Goal: Task Accomplishment & Management: Use online tool/utility

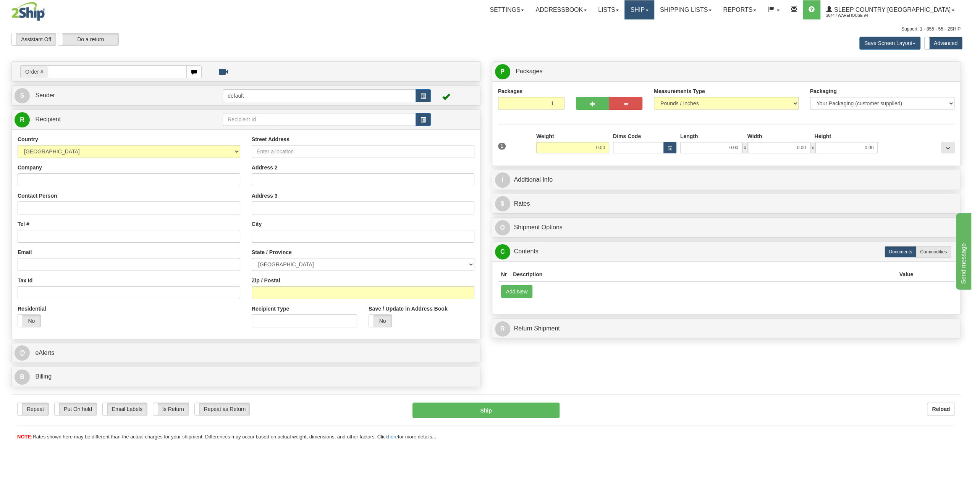
click at [654, 13] on link "Ship" at bounding box center [638, 9] width 29 height 19
click at [654, 40] on link "OnHold / Order Queue" at bounding box center [618, 37] width 69 height 10
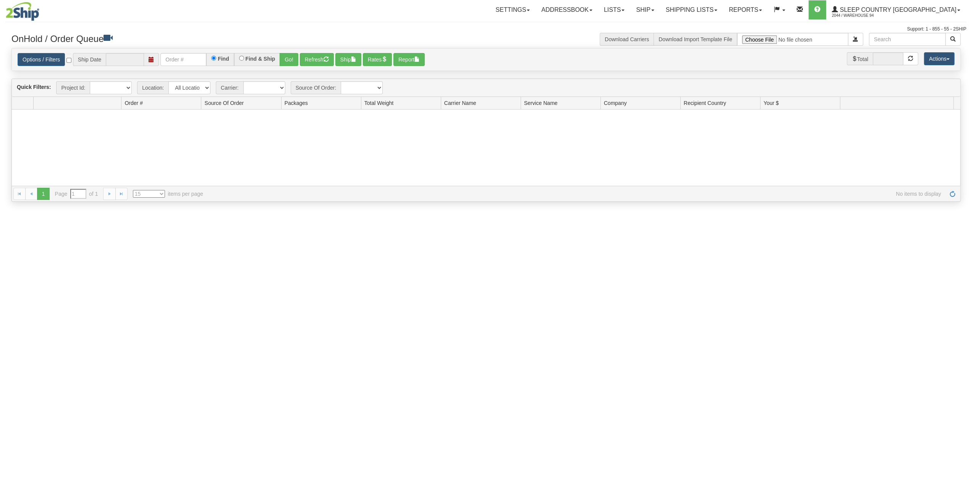
type input "[DATE]"
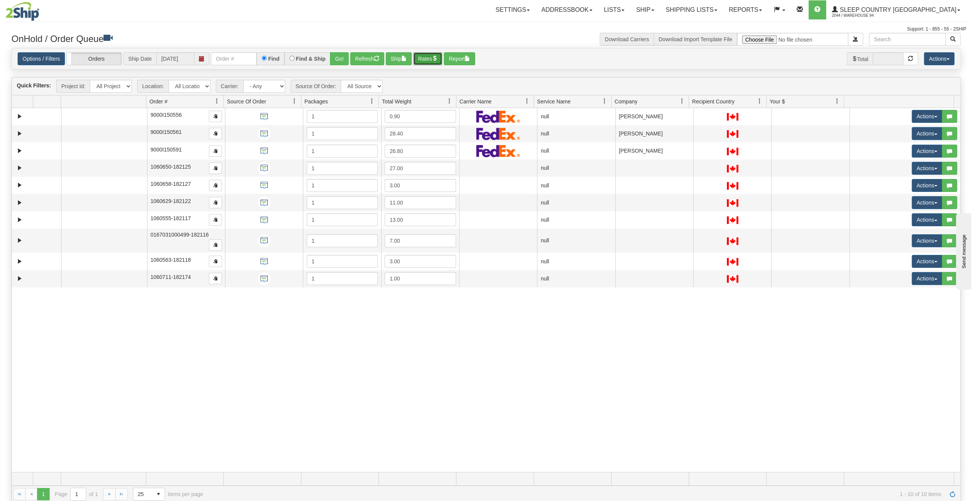
click at [437, 58] on span "button" at bounding box center [434, 58] width 5 height 5
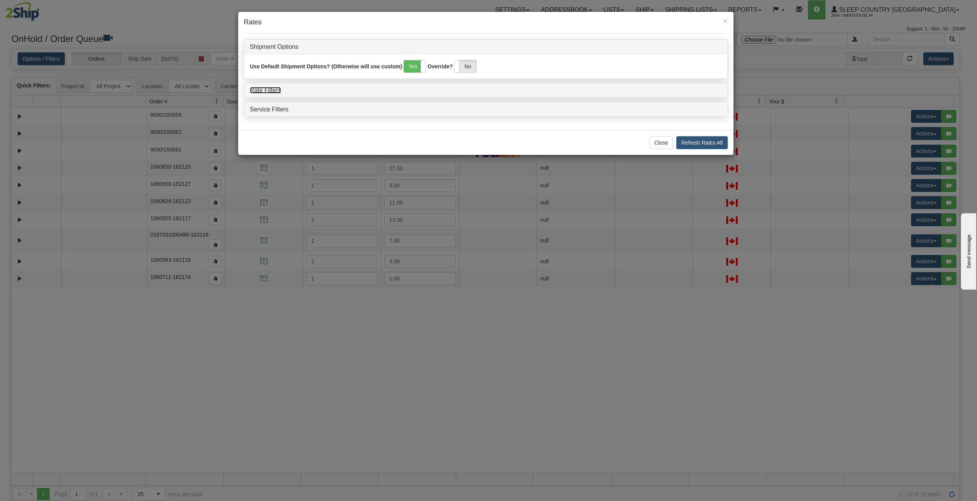
click at [271, 88] on link "Rate Filters" at bounding box center [265, 90] width 31 height 6
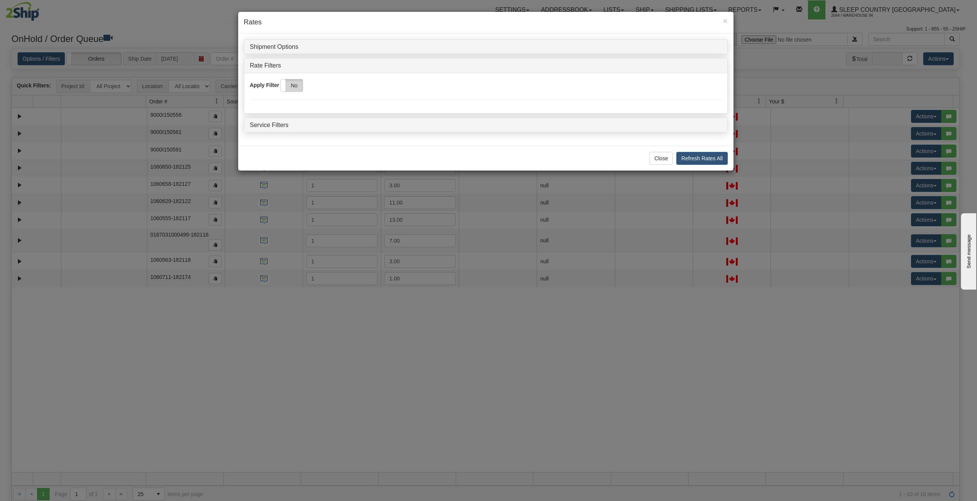
click at [297, 86] on label "No" at bounding box center [292, 85] width 22 height 12
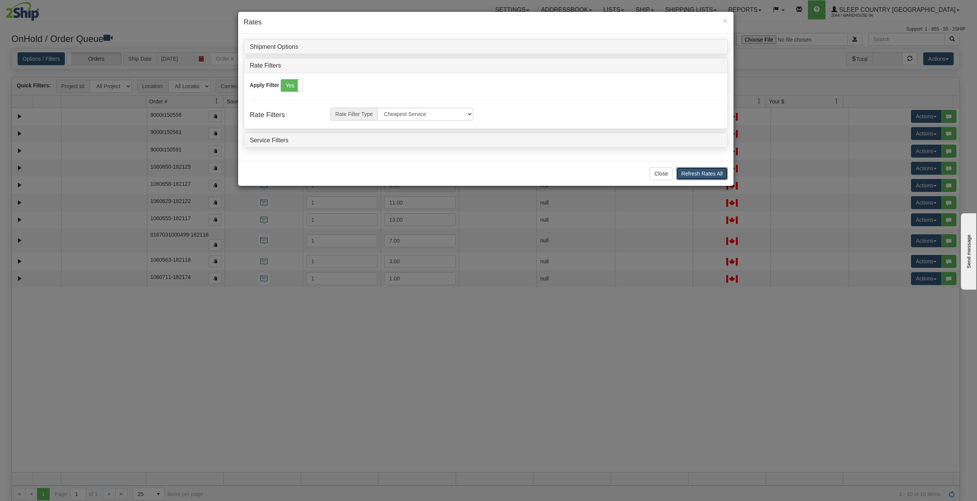
click at [691, 168] on button "Refresh Rates All" at bounding box center [701, 173] width 51 height 13
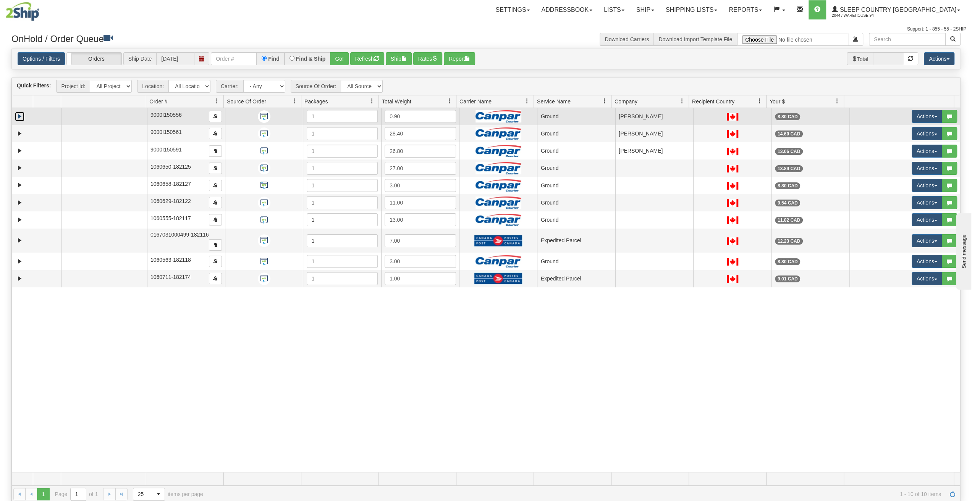
click at [17, 113] on link "Expand" at bounding box center [20, 117] width 10 height 10
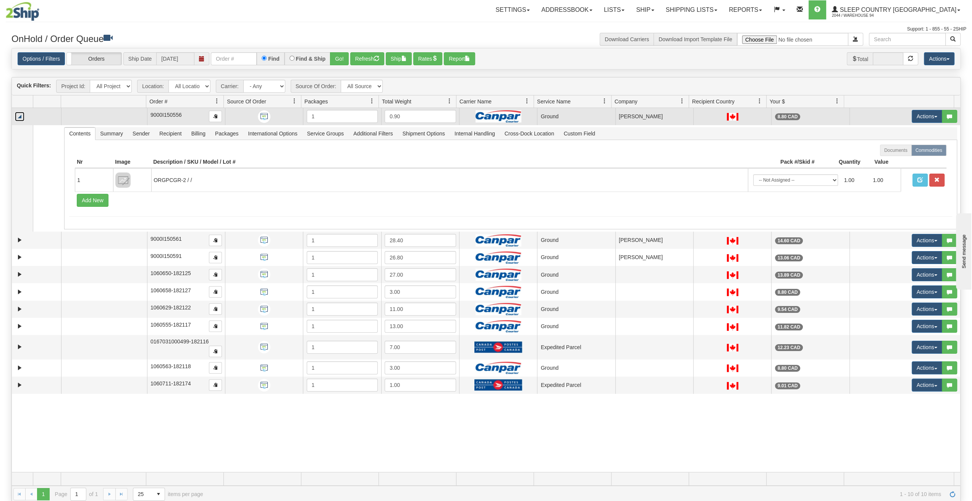
click at [17, 113] on link "Collapse" at bounding box center [20, 117] width 10 height 10
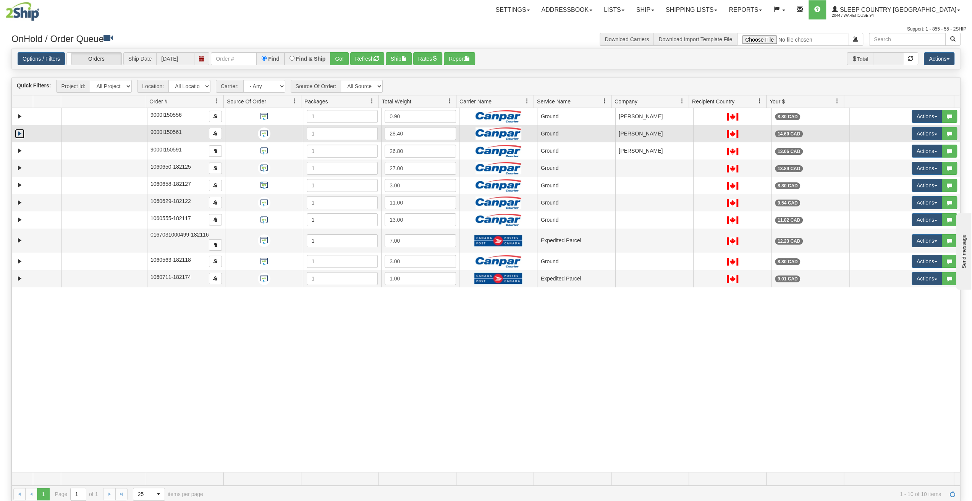
click at [18, 133] on link "Expand" at bounding box center [20, 134] width 10 height 10
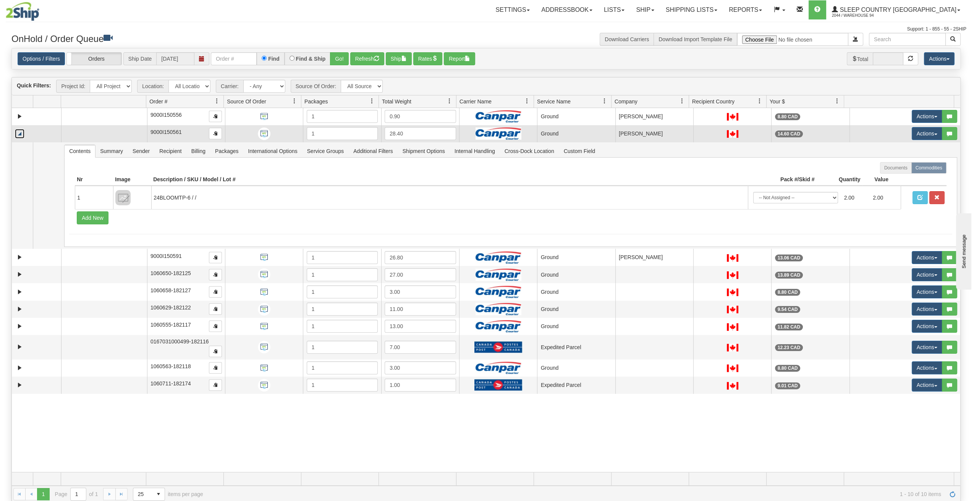
click at [18, 133] on link "Collapse" at bounding box center [20, 134] width 10 height 10
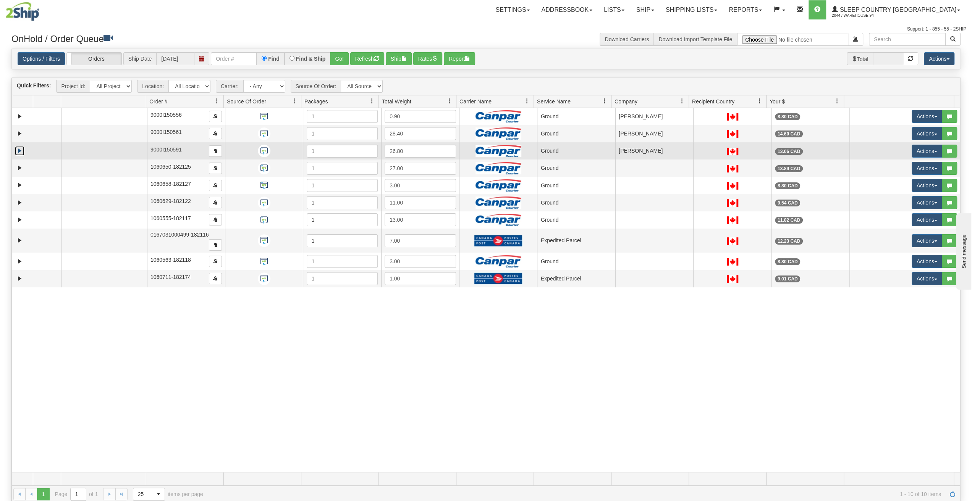
click at [18, 149] on link "Expand" at bounding box center [20, 151] width 10 height 10
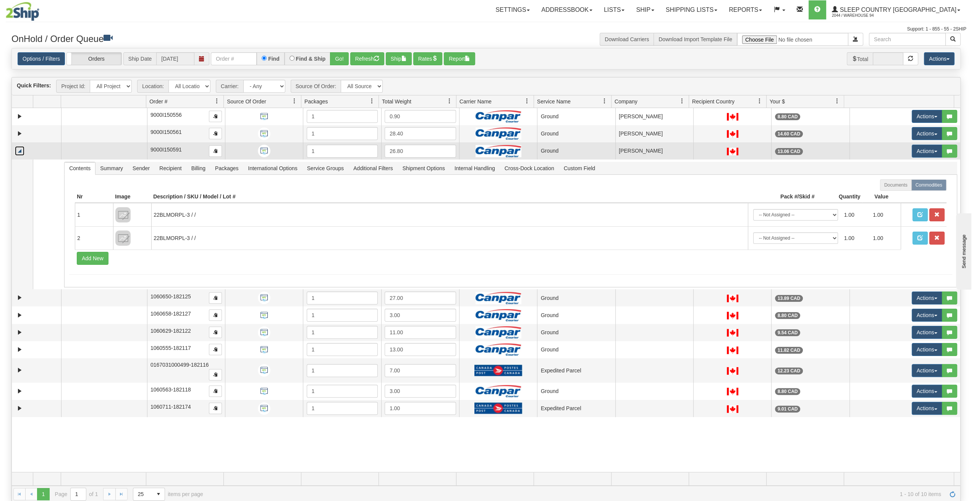
click at [18, 149] on link "Collapse" at bounding box center [20, 151] width 10 height 10
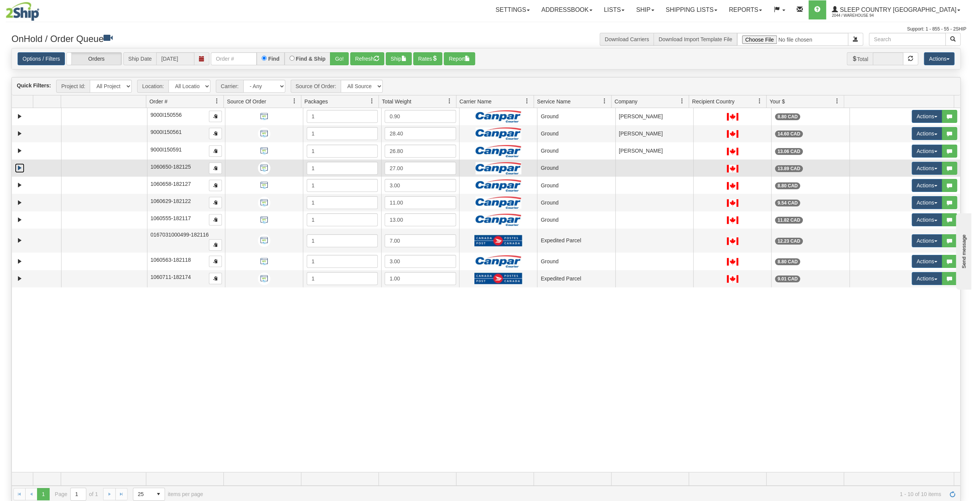
click at [19, 166] on link "Expand" at bounding box center [20, 168] width 10 height 10
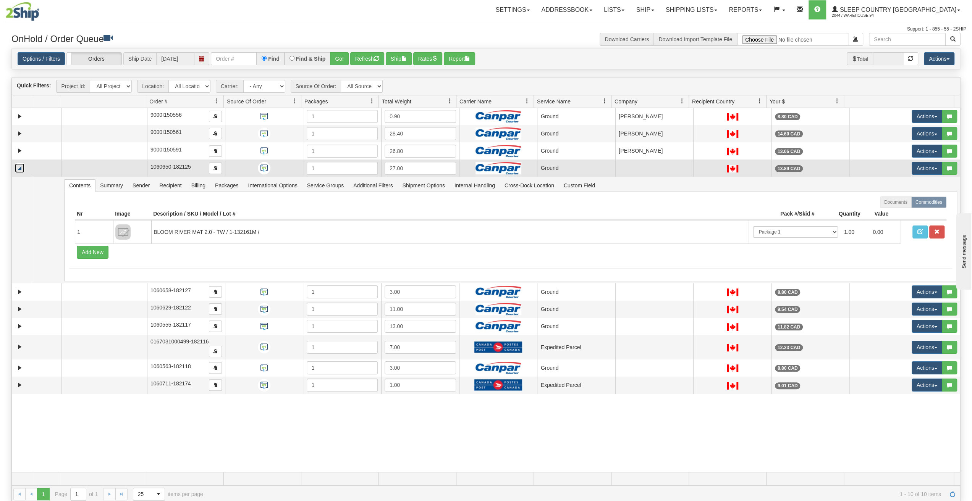
click at [19, 166] on link "Collapse" at bounding box center [20, 168] width 10 height 10
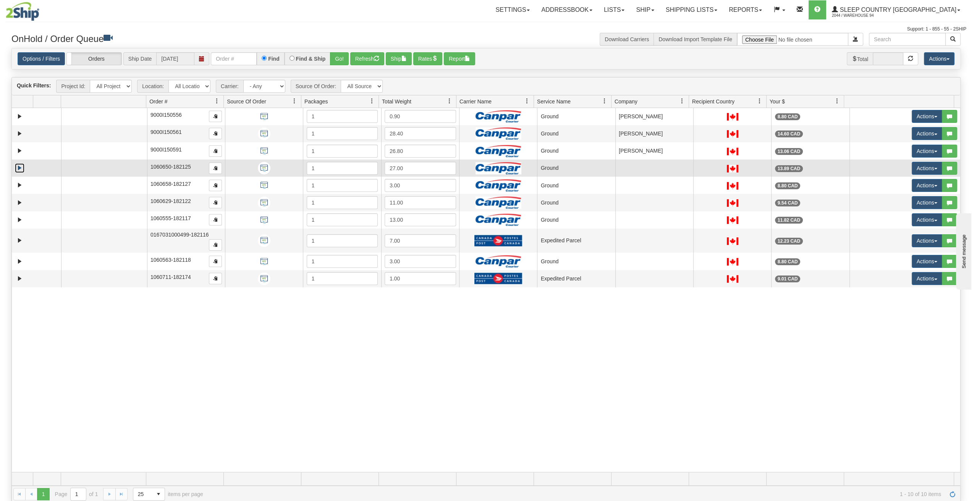
click at [19, 165] on link "Expand" at bounding box center [20, 168] width 10 height 10
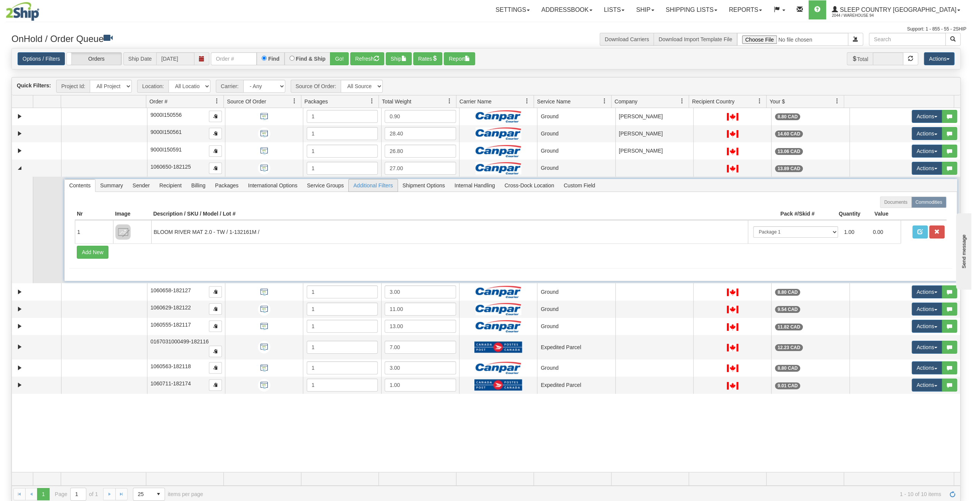
click at [357, 181] on span "Additional Filters" at bounding box center [373, 185] width 49 height 12
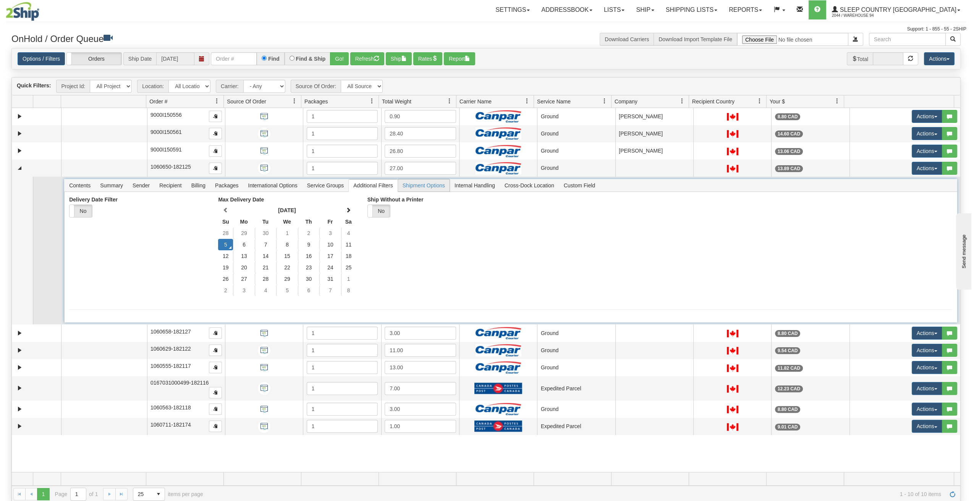
click at [413, 187] on span "Shipment Options" at bounding box center [424, 185] width 52 height 12
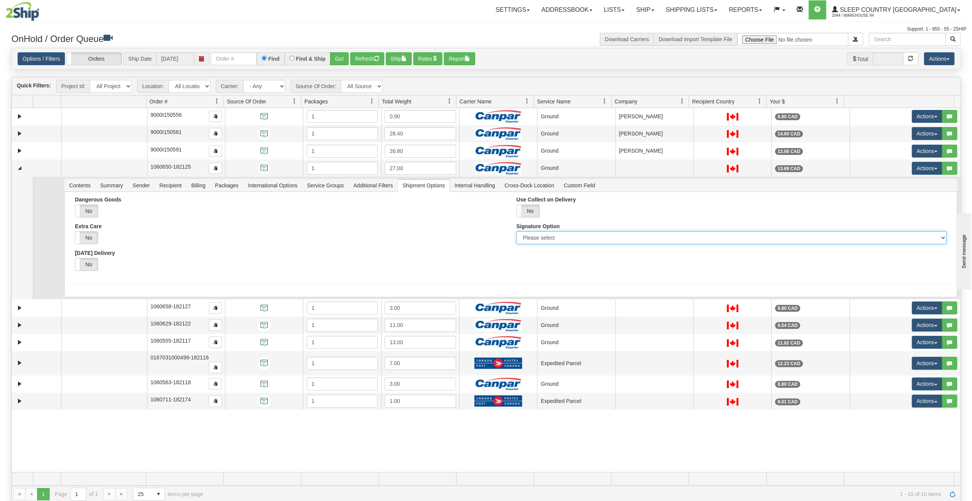
click at [531, 236] on select "Please select No Signature Required Signature Required Adult Signature" at bounding box center [731, 237] width 430 height 13
select select "2"
click at [516, 231] on select "Please select No Signature Required Signature Required Adult Signature" at bounding box center [731, 237] width 430 height 13
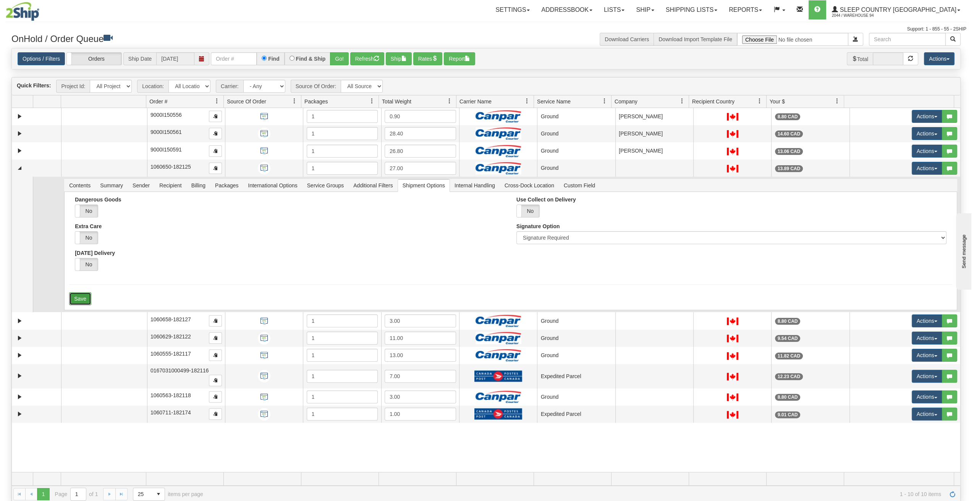
click at [88, 295] on button "Save" at bounding box center [80, 298] width 22 height 13
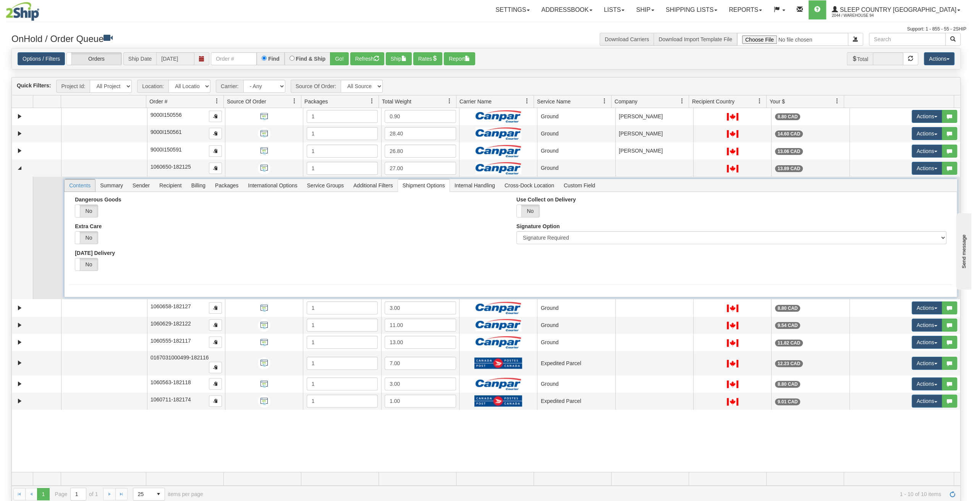
click at [86, 181] on span "Contents" at bounding box center [80, 185] width 31 height 12
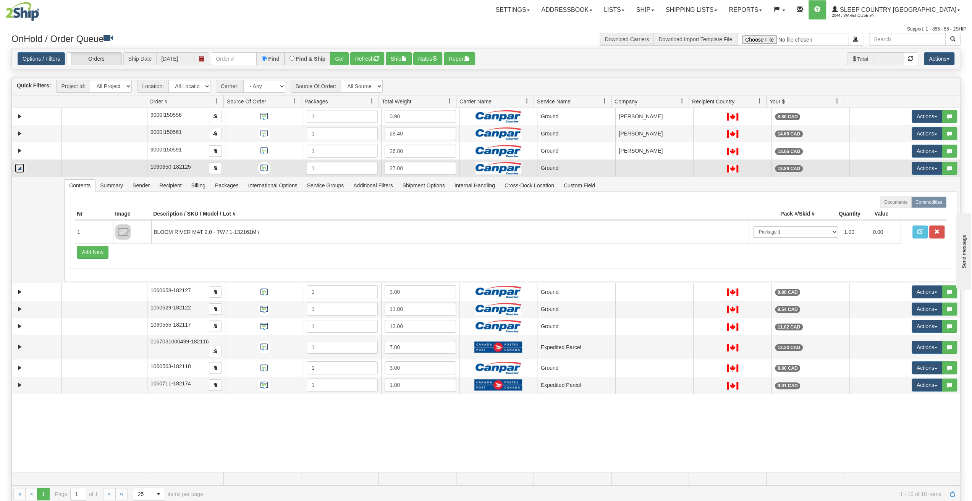
click at [22, 168] on link "Collapse" at bounding box center [20, 168] width 10 height 10
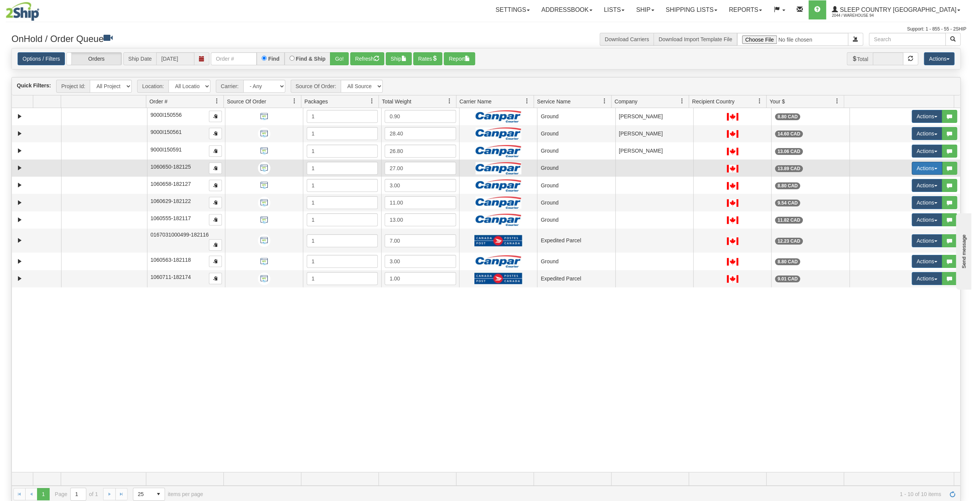
click at [922, 164] on button "Actions" at bounding box center [926, 168] width 31 height 13
click at [893, 212] on span "Ship" at bounding box center [891, 213] width 16 height 6
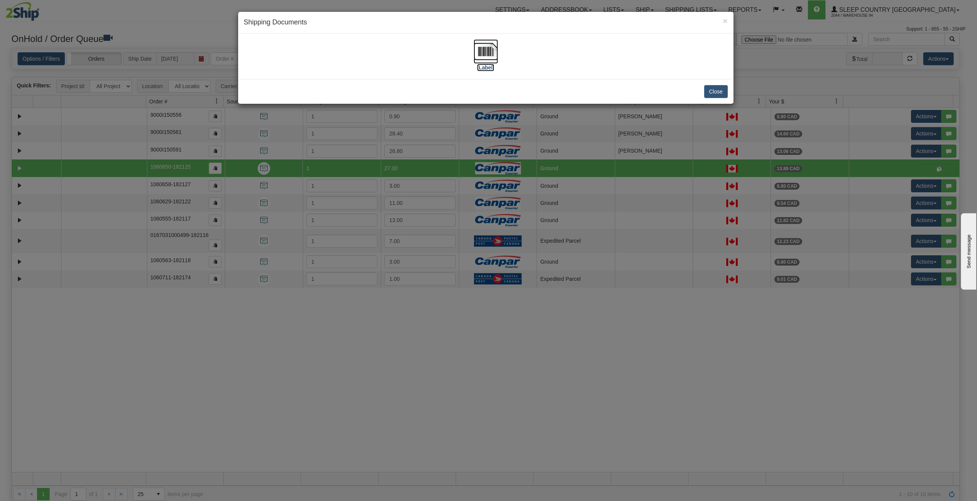
click at [488, 65] on label "[Label]" at bounding box center [486, 68] width 18 height 8
click at [719, 91] on button "Close" at bounding box center [716, 91] width 24 height 13
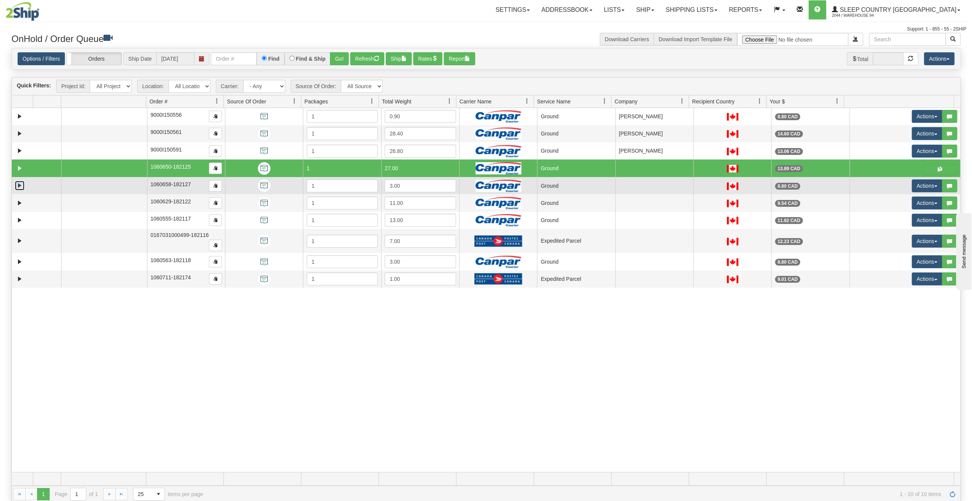
click at [21, 182] on link "Expand" at bounding box center [20, 186] width 10 height 10
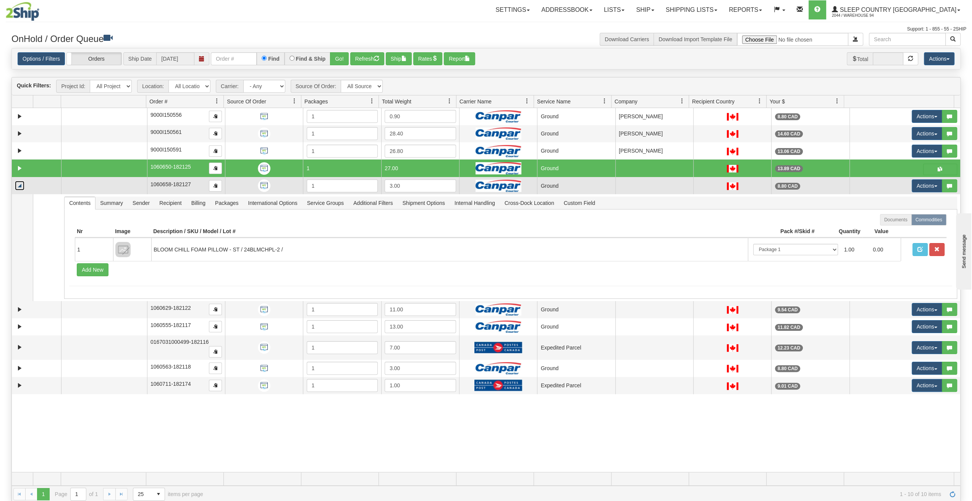
click at [21, 182] on link "Collapse" at bounding box center [20, 186] width 10 height 10
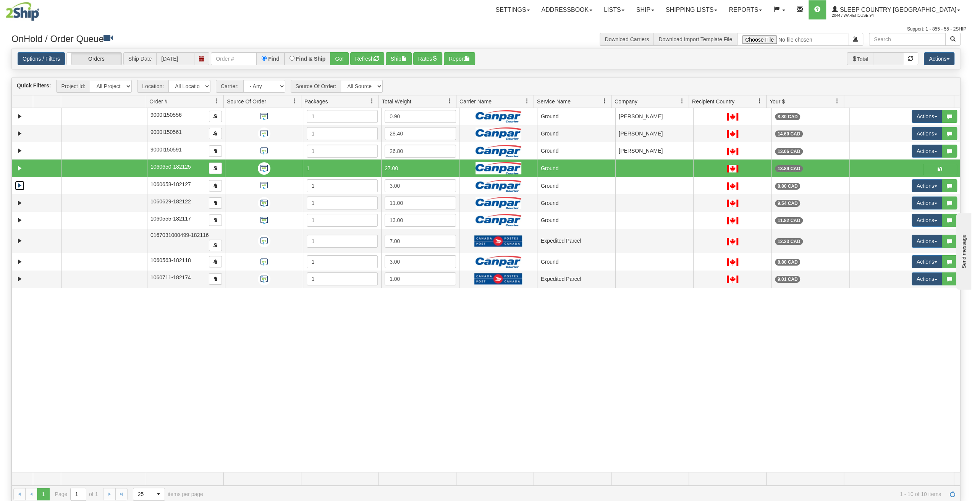
click at [915, 164] on td at bounding box center [904, 169] width 111 height 18
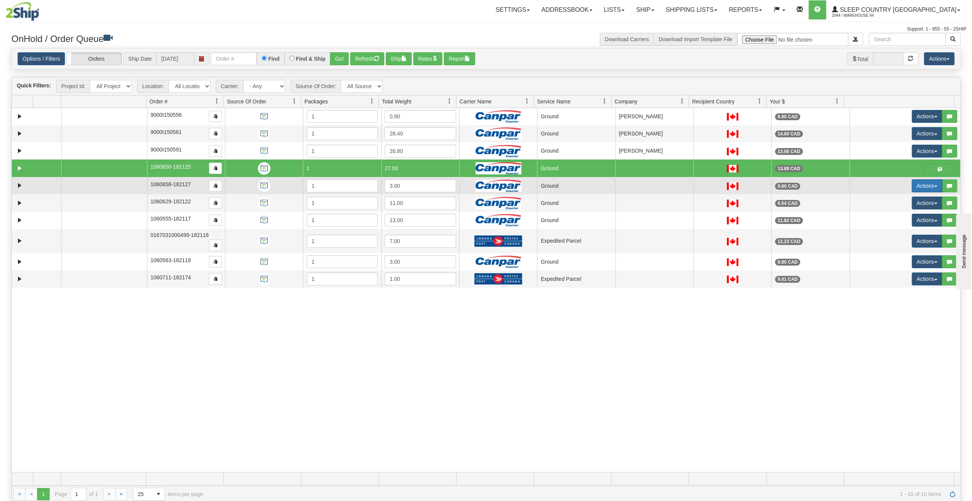
click at [927, 185] on button "Actions" at bounding box center [926, 185] width 31 height 13
click at [890, 227] on span "Ship" at bounding box center [891, 230] width 16 height 6
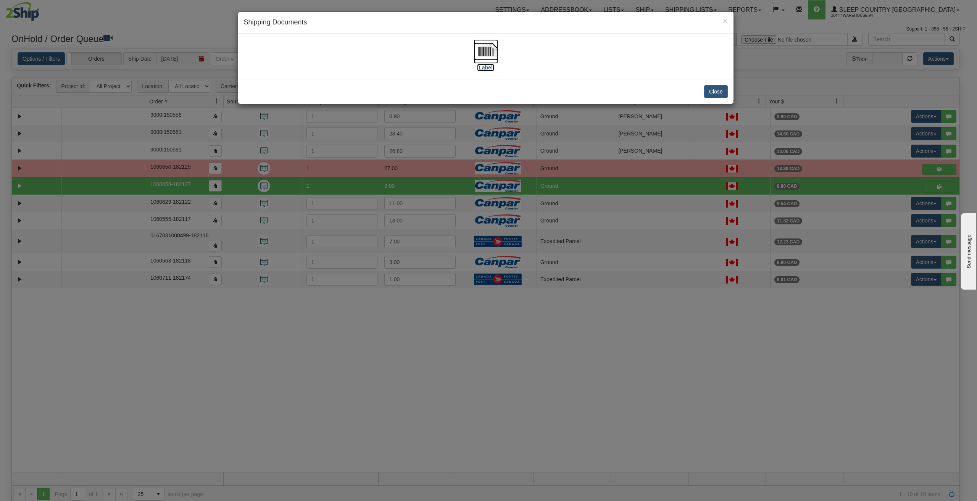
click at [488, 66] on label "[Label]" at bounding box center [486, 68] width 18 height 8
click at [716, 94] on button "Close" at bounding box center [716, 91] width 24 height 13
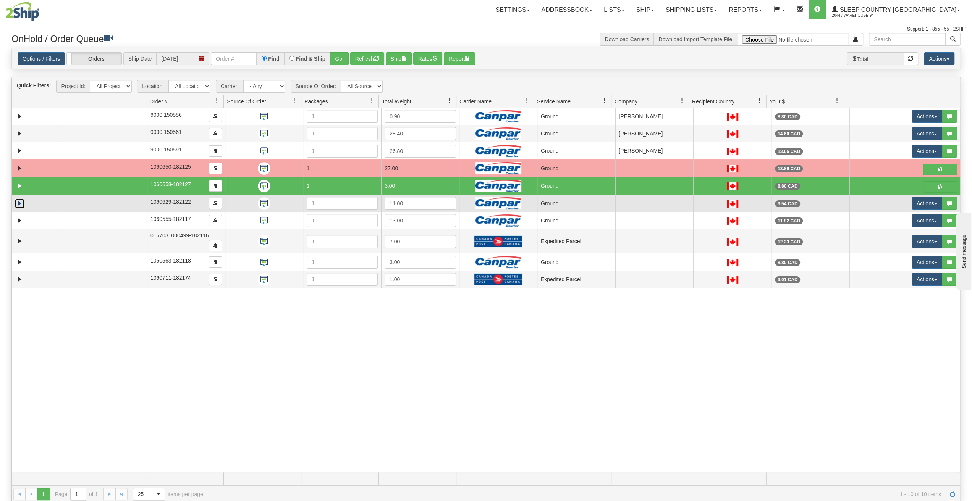
click at [19, 199] on link "Expand" at bounding box center [20, 204] width 10 height 10
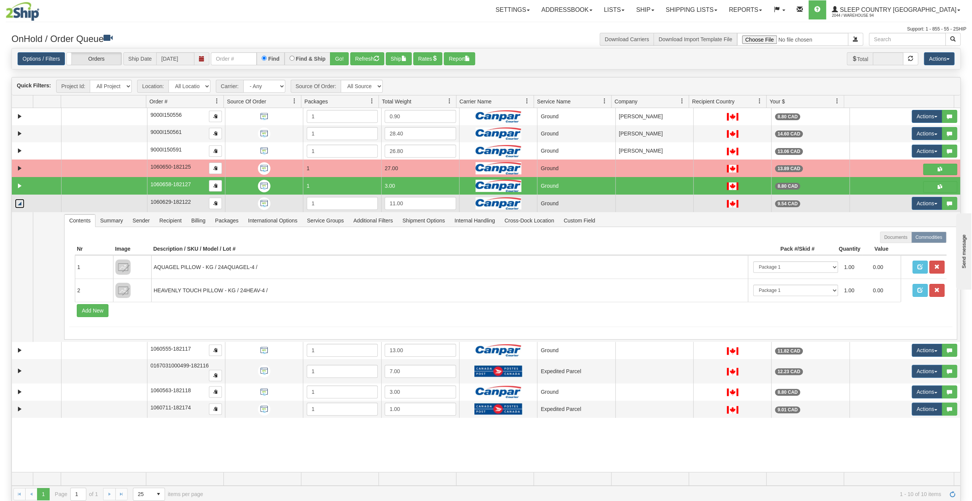
click at [19, 199] on link "Collapse" at bounding box center [20, 204] width 10 height 10
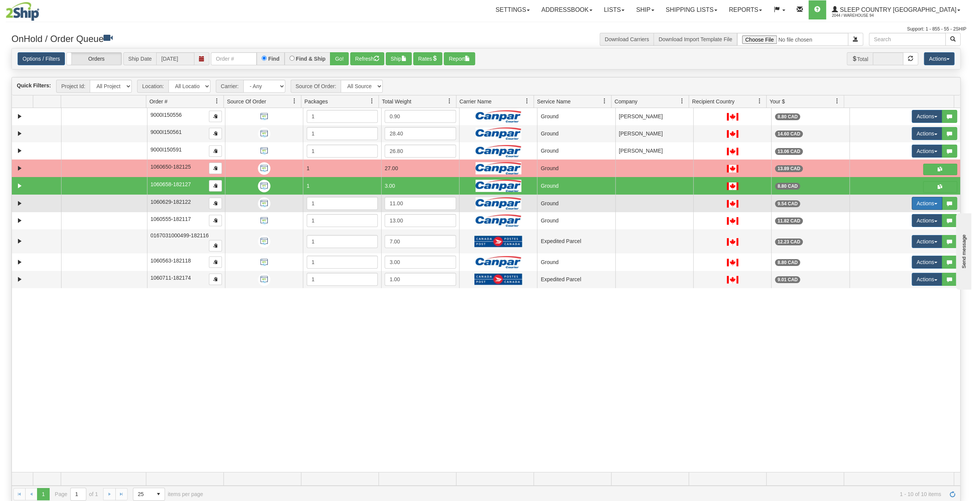
click at [928, 198] on button "Actions" at bounding box center [926, 203] width 31 height 13
click at [890, 247] on span "Ship" at bounding box center [891, 248] width 16 height 6
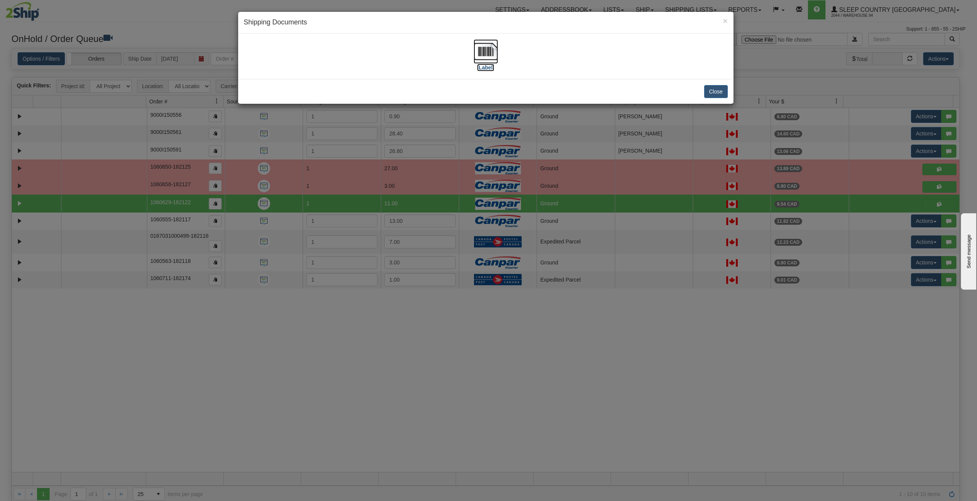
click at [488, 67] on label "[Label]" at bounding box center [486, 68] width 18 height 8
click at [717, 86] on button "Close" at bounding box center [716, 91] width 24 height 13
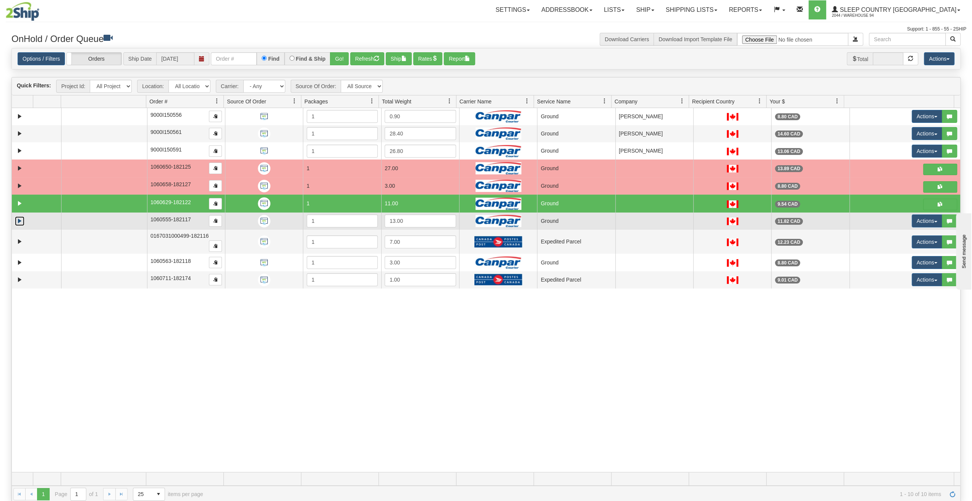
click at [18, 218] on link "Expand" at bounding box center [20, 221] width 10 height 10
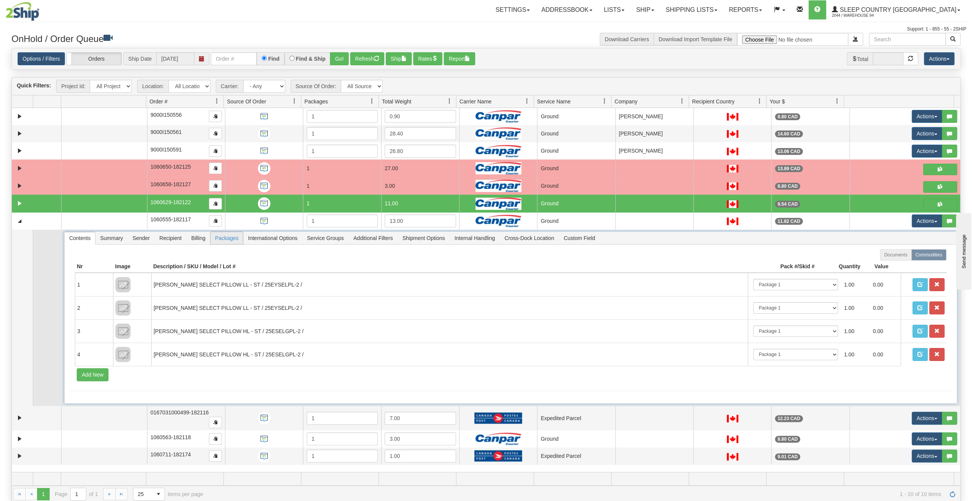
click at [224, 237] on span "Packages" at bounding box center [226, 238] width 32 height 12
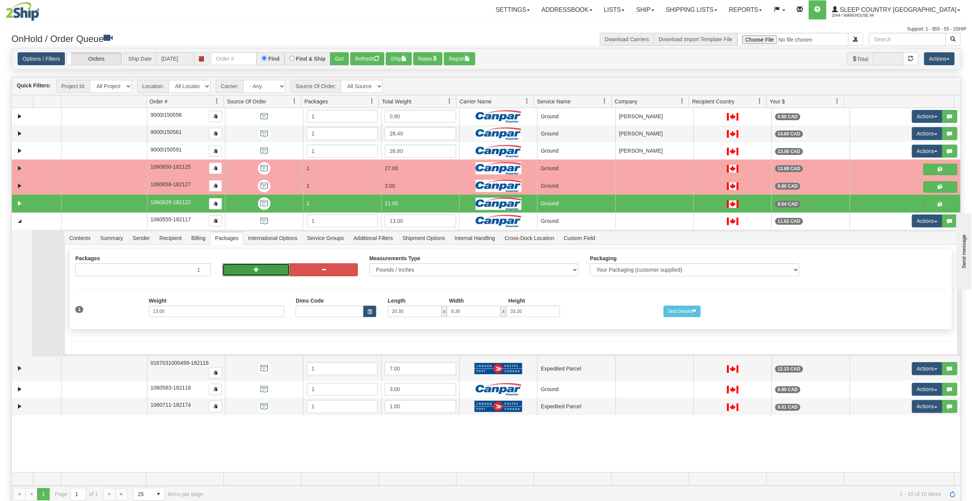
click at [261, 270] on button "button" at bounding box center [256, 269] width 68 height 13
type input "2"
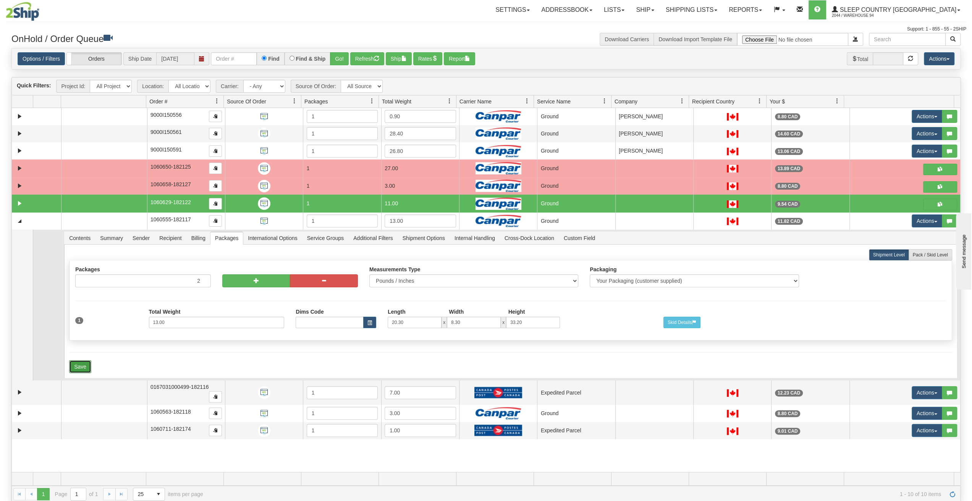
click at [81, 365] on button "Save" at bounding box center [80, 366] width 22 height 13
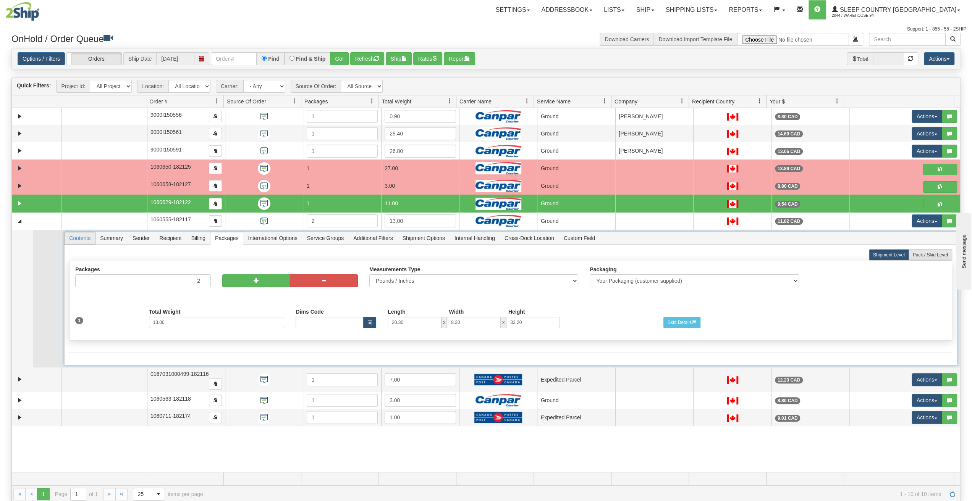
click at [87, 234] on span "Contents" at bounding box center [80, 238] width 31 height 12
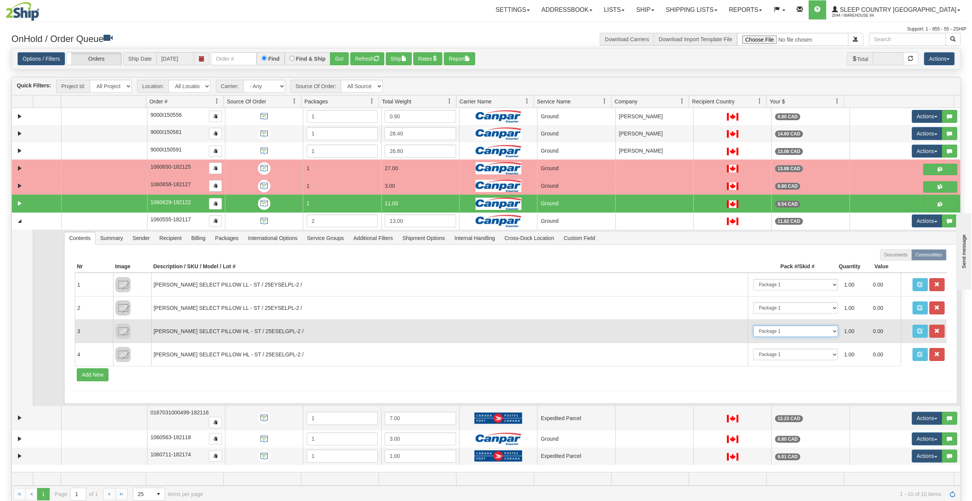
click at [829, 331] on select "-- Not Assigned -- Package 1 Package 2" at bounding box center [795, 331] width 85 height 11
select select "1"
click at [753, 326] on select "-- Not Assigned -- Package 1 Package 2" at bounding box center [795, 331] width 85 height 11
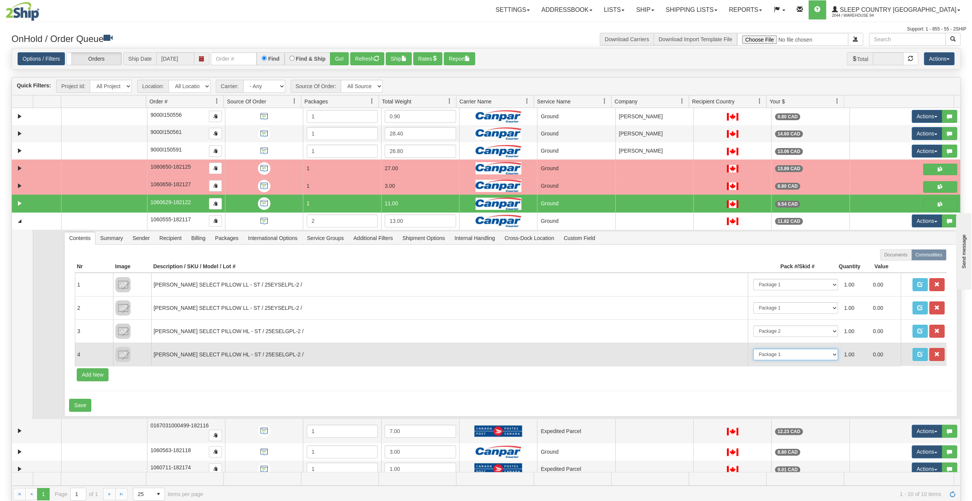
click at [831, 354] on select "-- Not Assigned -- Package 1 Package 2" at bounding box center [795, 354] width 85 height 11
select select "1"
click at [753, 349] on select "-- Not Assigned -- Package 1 Package 2" at bounding box center [795, 354] width 85 height 11
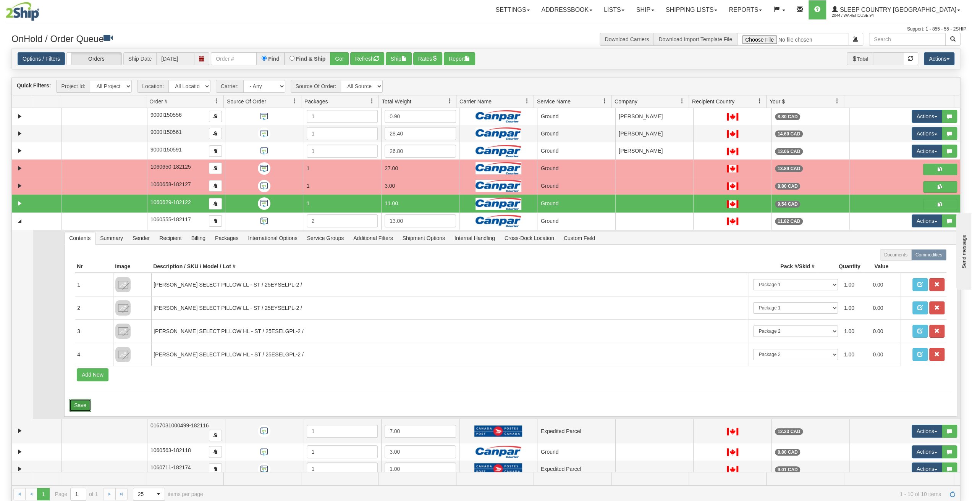
click at [81, 402] on button "Save" at bounding box center [80, 405] width 22 height 13
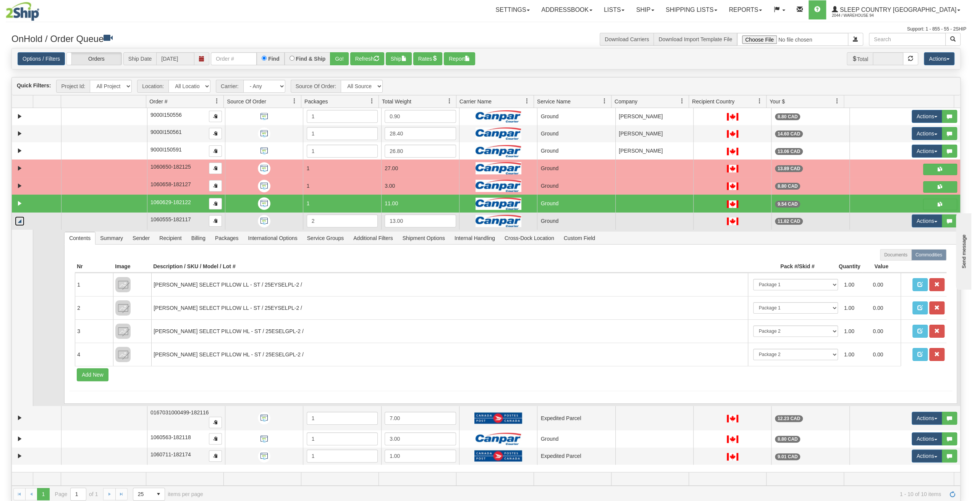
click at [24, 220] on link "Collapse" at bounding box center [20, 221] width 10 height 10
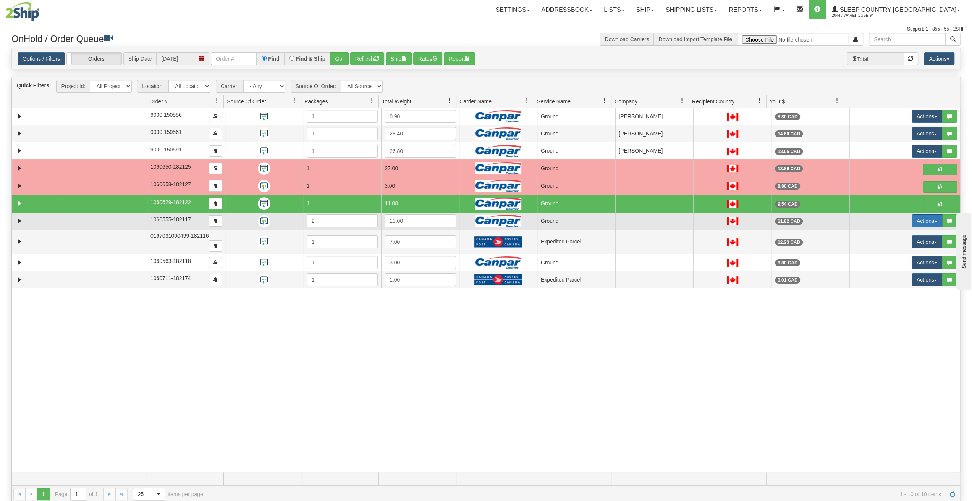
click at [932, 223] on button "Actions" at bounding box center [926, 221] width 31 height 13
click at [890, 264] on span "Ship" at bounding box center [891, 265] width 16 height 6
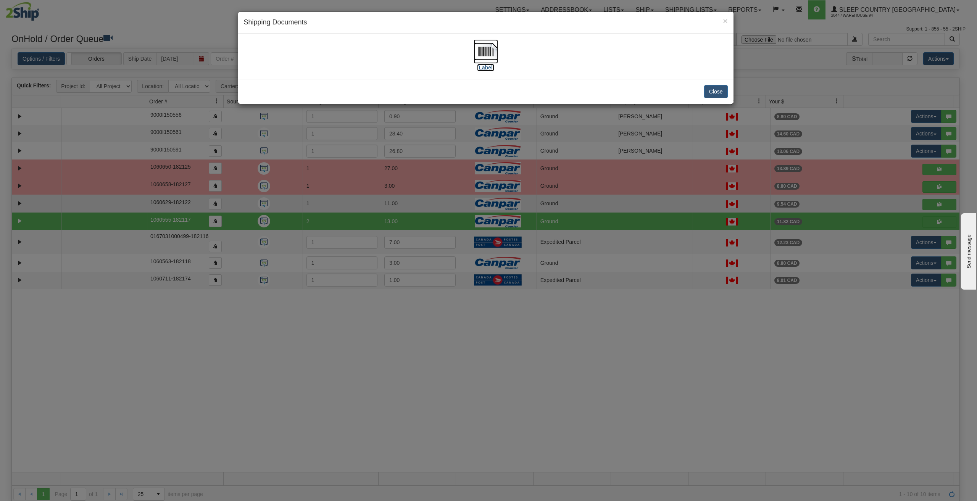
click at [488, 66] on label "[Label]" at bounding box center [486, 68] width 18 height 8
click at [717, 90] on button "Close" at bounding box center [716, 91] width 24 height 13
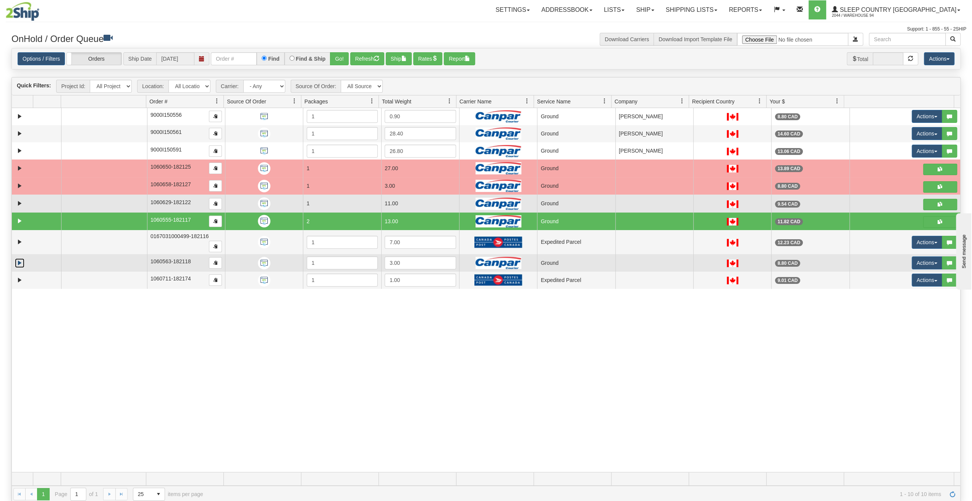
click at [20, 258] on link "Expand" at bounding box center [20, 263] width 10 height 10
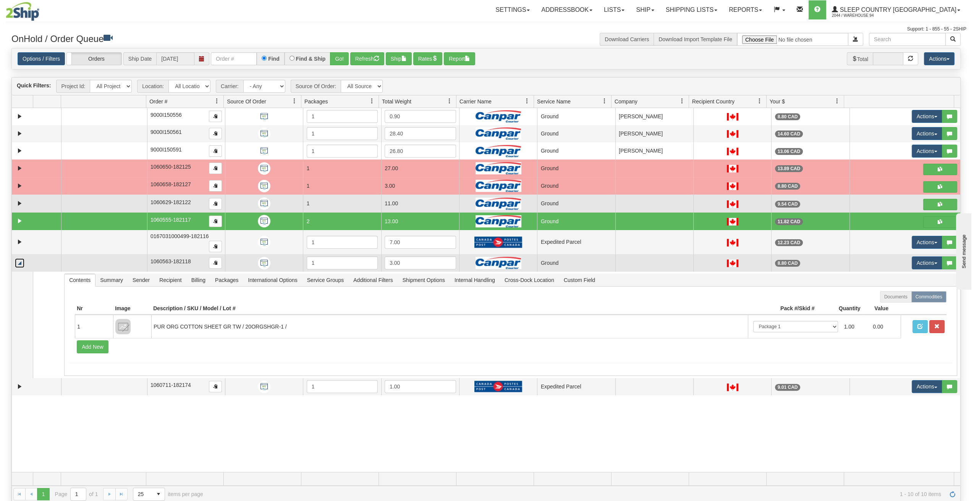
click at [20, 258] on link "Collapse" at bounding box center [20, 263] width 10 height 10
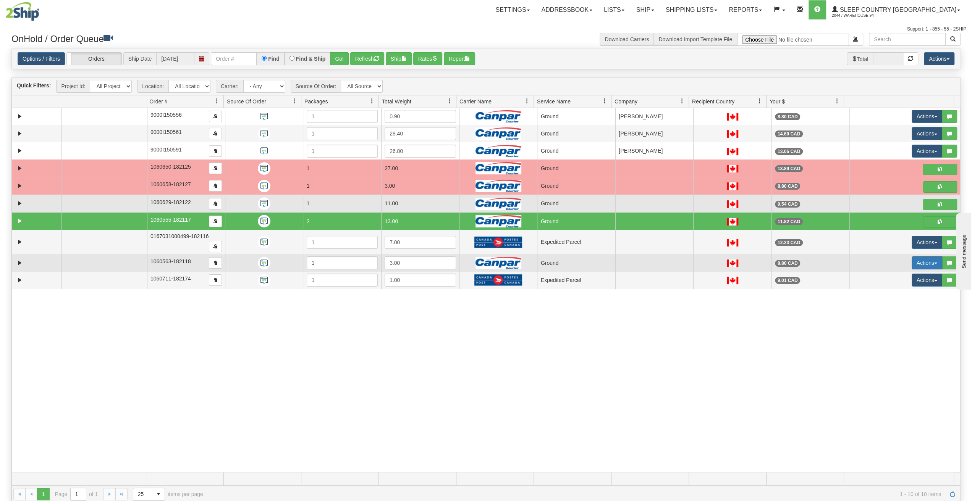
click at [928, 257] on button "Actions" at bounding box center [926, 263] width 31 height 13
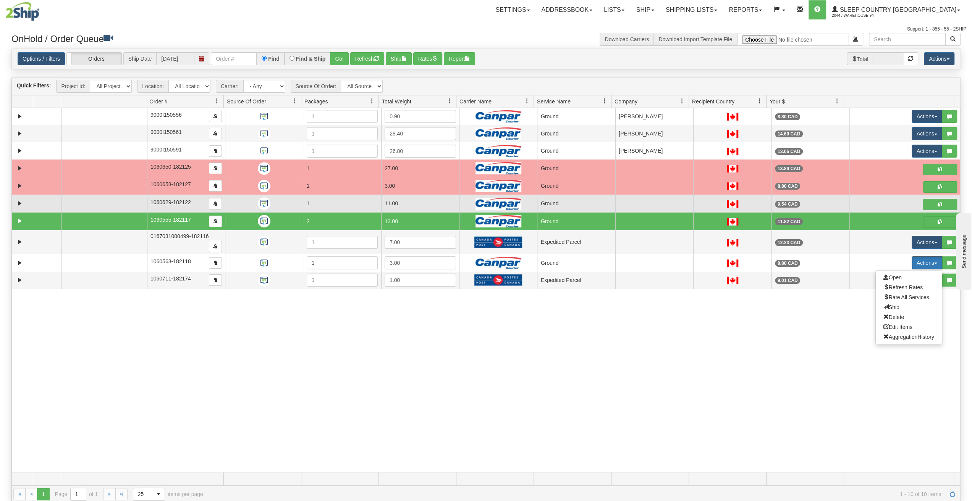
click at [890, 304] on span "Ship" at bounding box center [891, 307] width 16 height 6
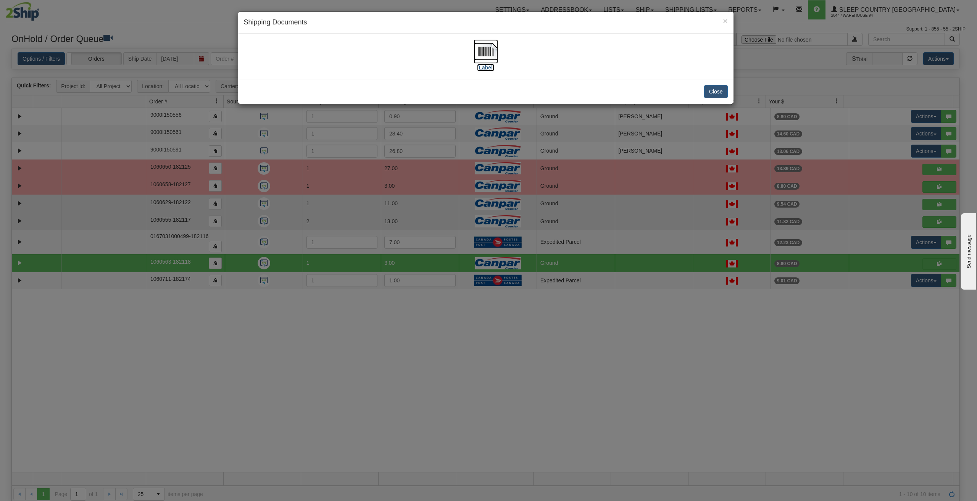
click at [488, 57] on img at bounding box center [486, 51] width 24 height 24
click at [726, 93] on button "Close" at bounding box center [716, 91] width 24 height 13
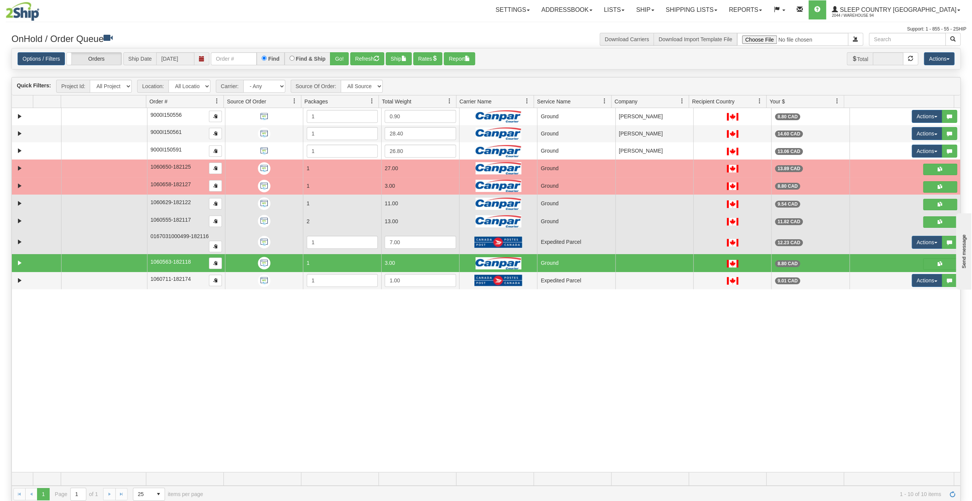
click at [626, 230] on td at bounding box center [654, 242] width 78 height 24
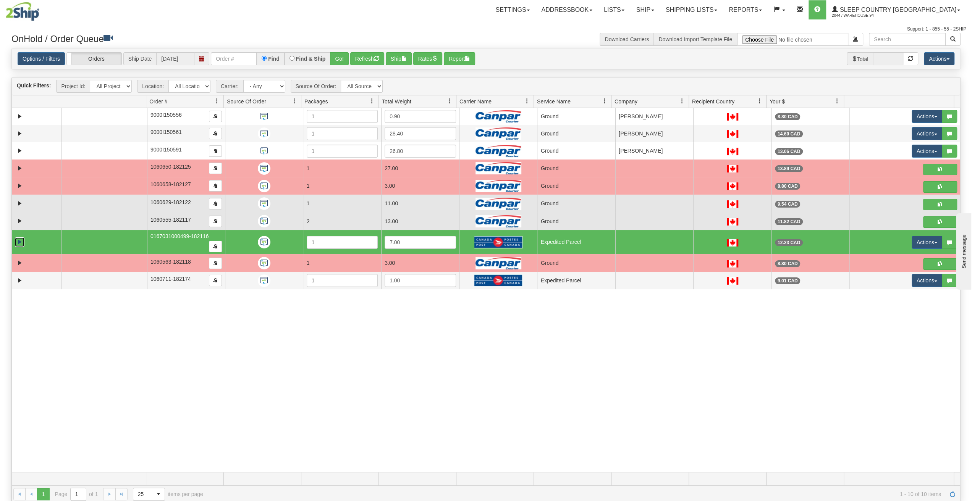
click at [23, 238] on link "Expand" at bounding box center [20, 242] width 10 height 10
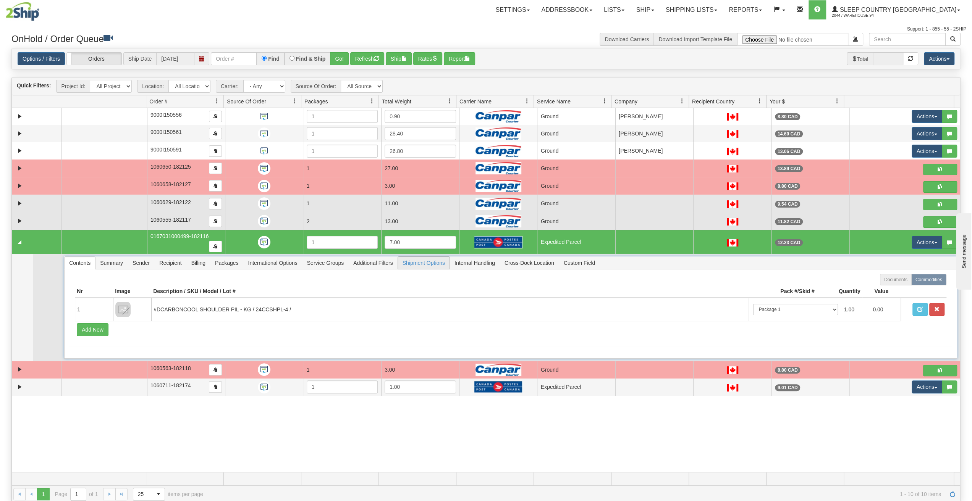
click at [422, 257] on span "Shipment Options" at bounding box center [424, 263] width 52 height 12
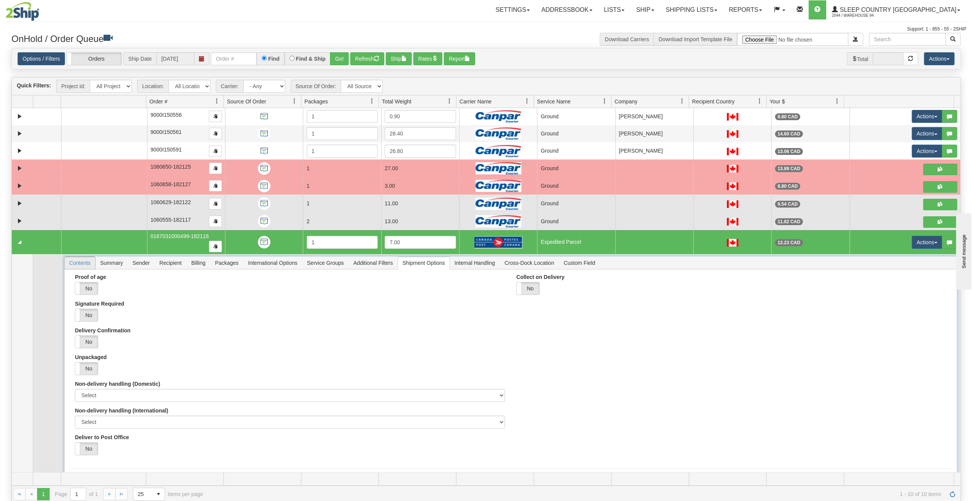
click at [86, 257] on span "Contents" at bounding box center [80, 263] width 31 height 12
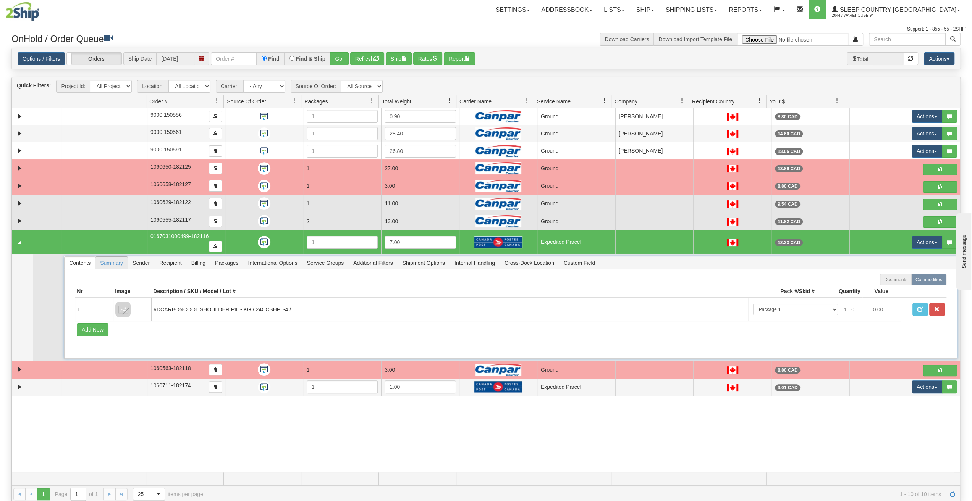
click at [111, 257] on span "Summary" at bounding box center [111, 263] width 32 height 12
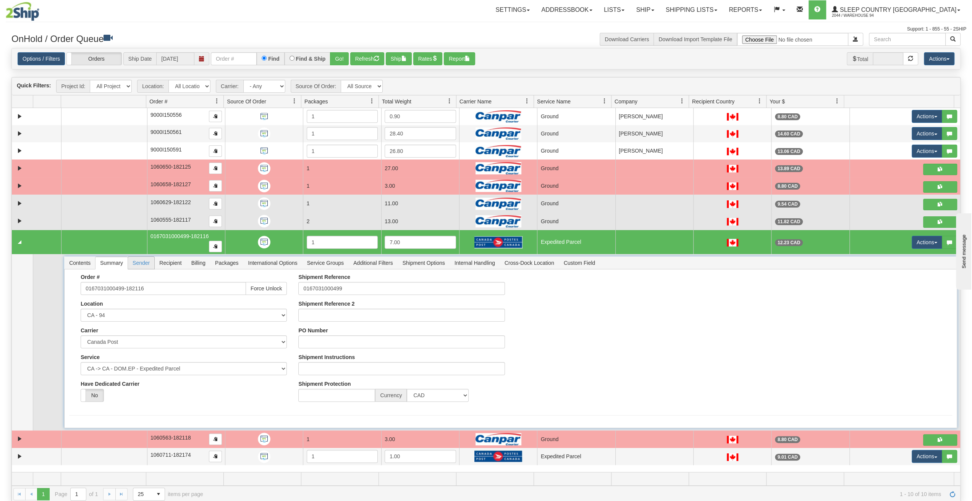
click at [141, 257] on span "Sender" at bounding box center [141, 263] width 26 height 12
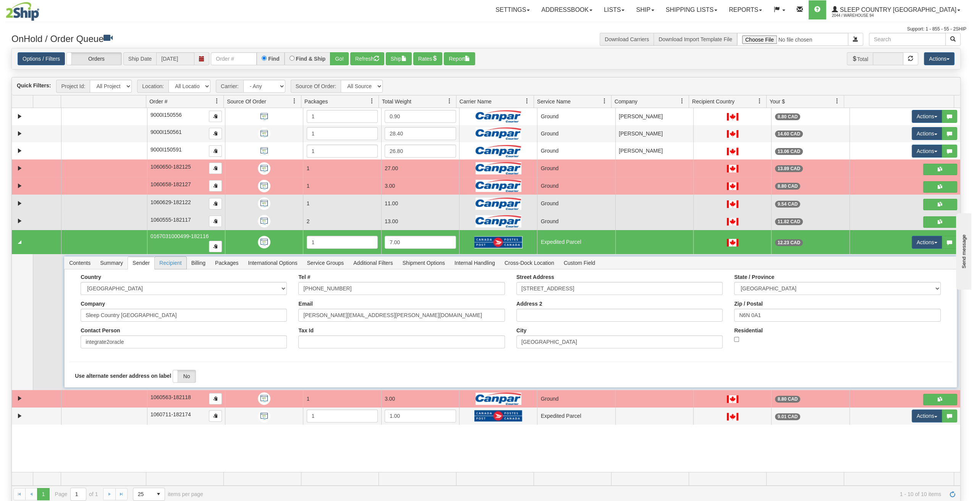
click at [181, 257] on span "Recipient" at bounding box center [170, 263] width 31 height 12
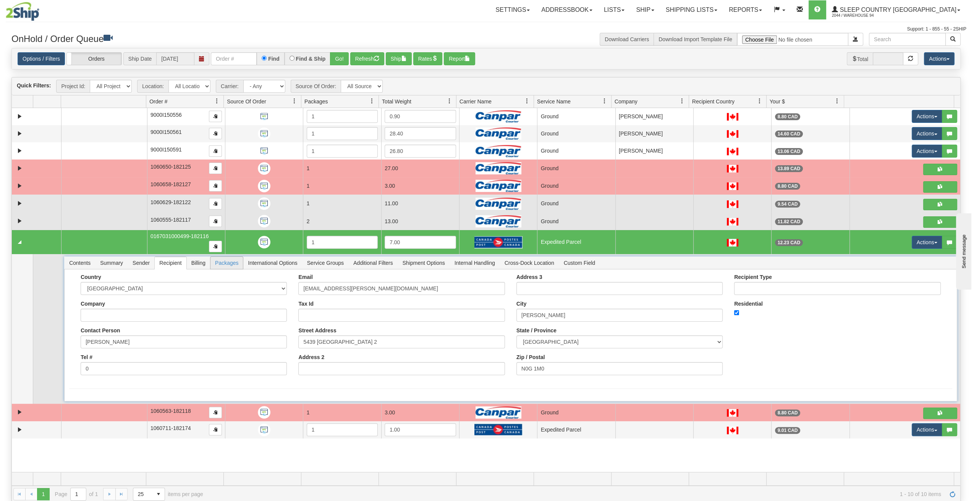
click at [218, 257] on span "Packages" at bounding box center [226, 263] width 32 height 12
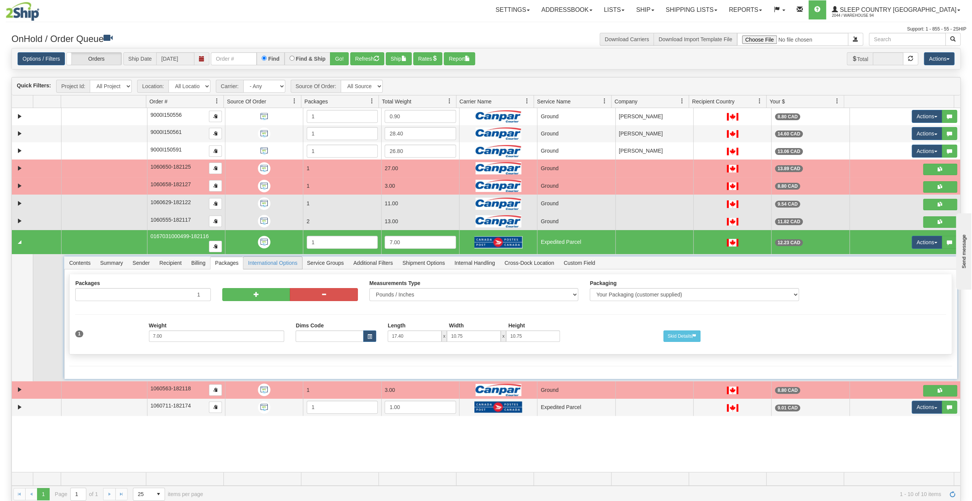
click at [254, 257] on span "International Options" at bounding box center [272, 263] width 58 height 12
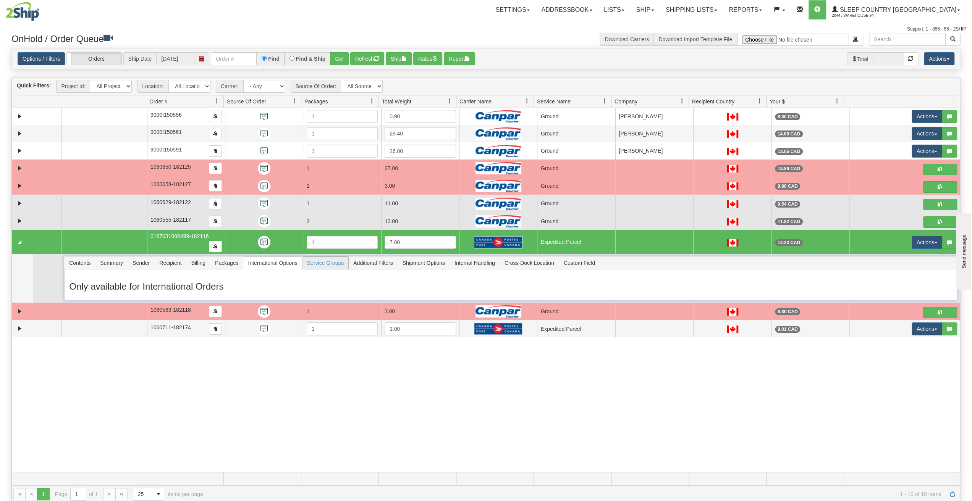
click at [318, 257] on span "Service Groups" at bounding box center [325, 263] width 46 height 12
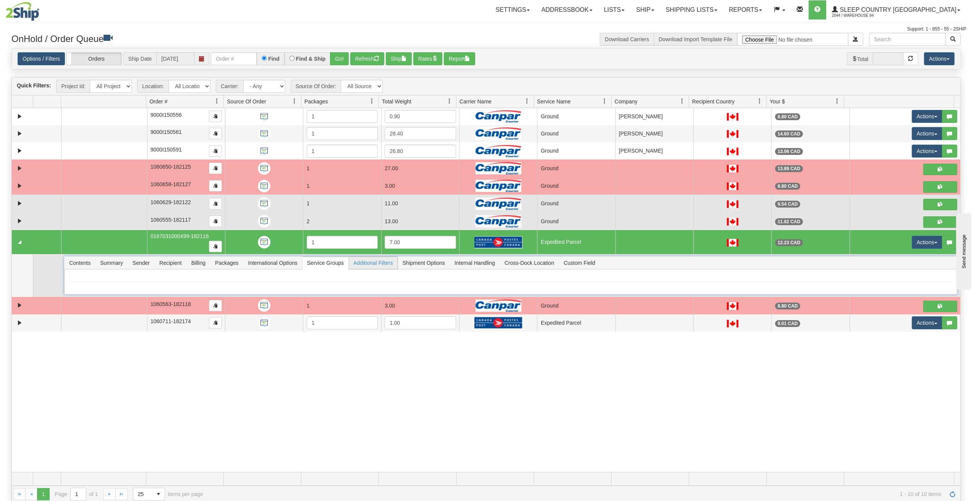
click at [374, 257] on span "Additional Filters" at bounding box center [373, 263] width 49 height 12
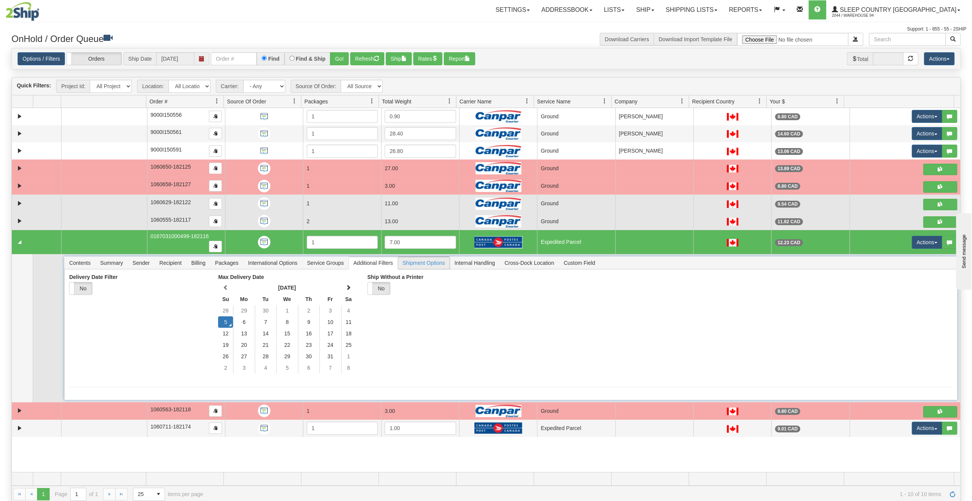
click at [418, 257] on span "Shipment Options" at bounding box center [424, 263] width 52 height 12
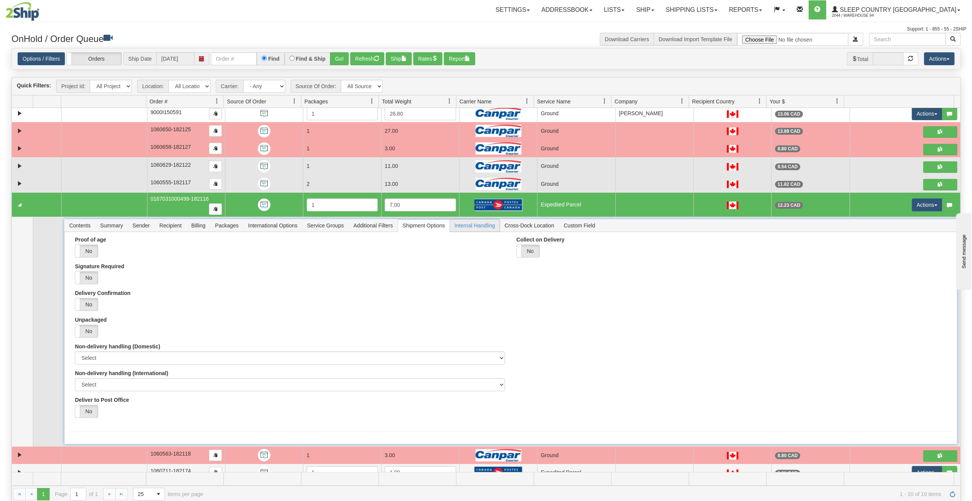
click at [484, 220] on span "Internal Handling" at bounding box center [475, 226] width 50 height 12
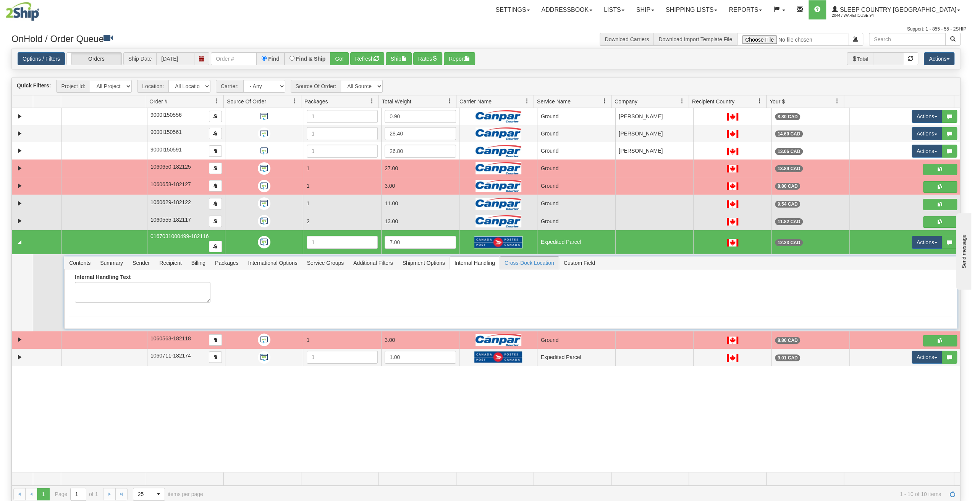
click at [538, 259] on span "Cross-Dock Location" at bounding box center [529, 263] width 59 height 12
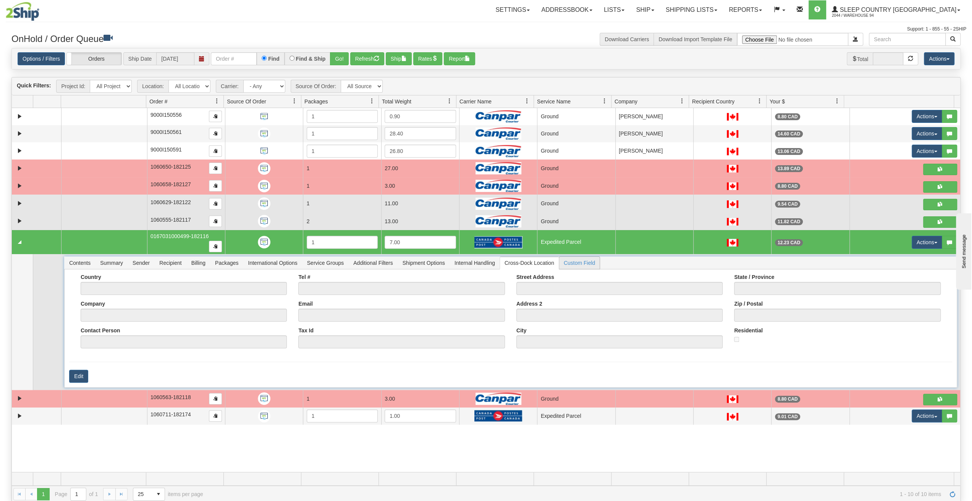
click at [591, 257] on span "Custom Field" at bounding box center [579, 263] width 40 height 12
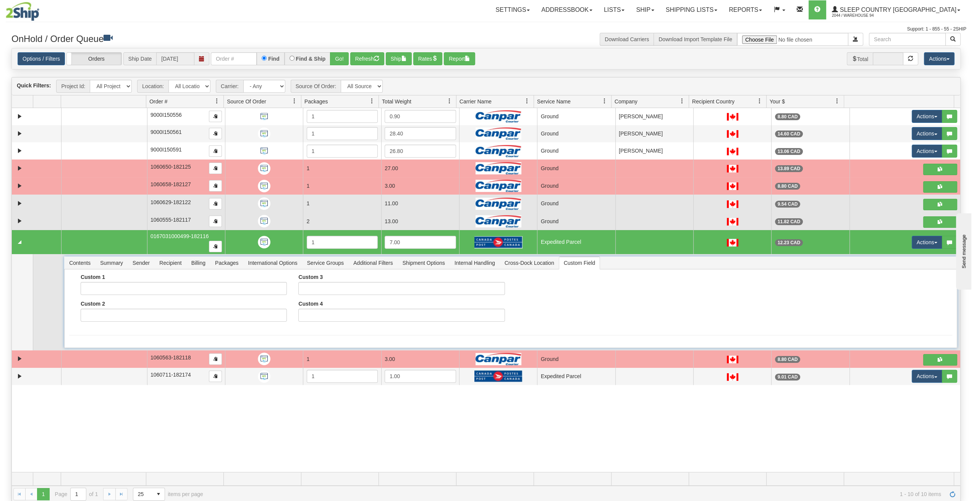
click at [591, 257] on span "Custom Field" at bounding box center [579, 263] width 40 height 12
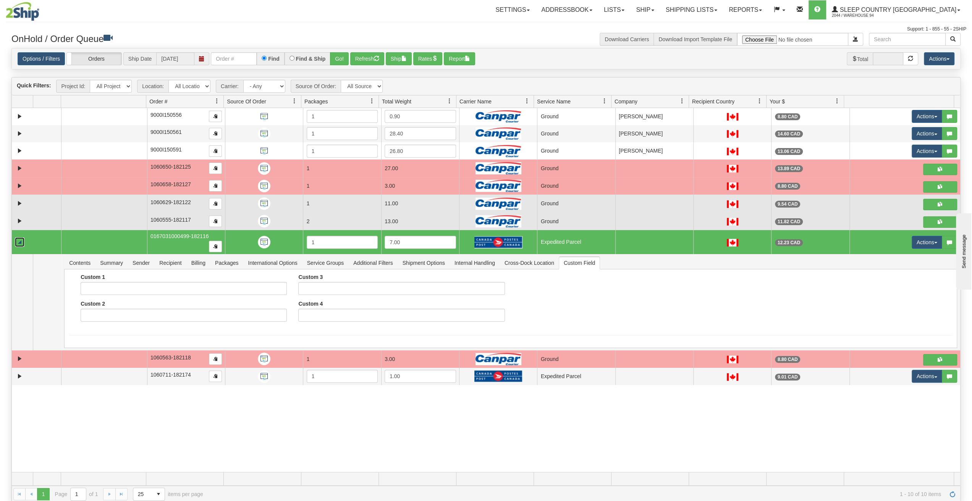
click at [22, 238] on link "Collapse" at bounding box center [20, 242] width 10 height 10
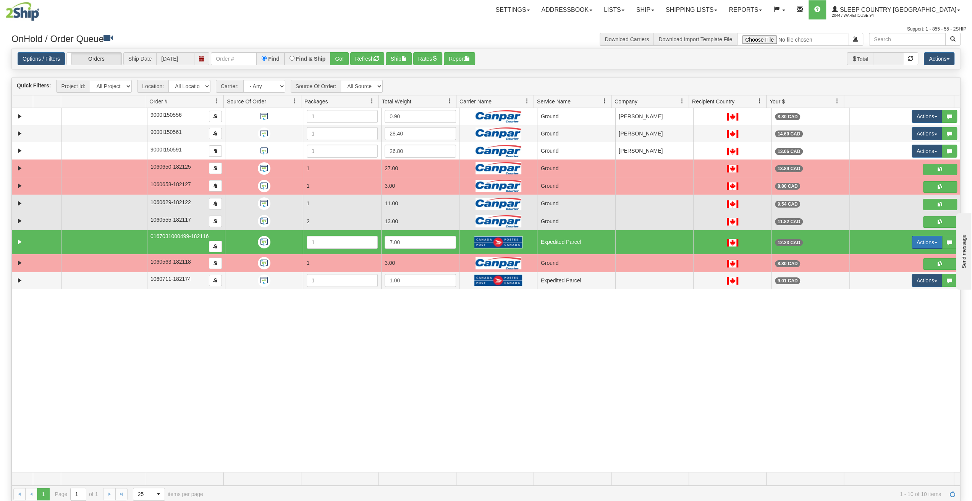
click at [931, 238] on button "Actions" at bounding box center [926, 242] width 31 height 13
click at [895, 254] on span "Open" at bounding box center [892, 257] width 18 height 6
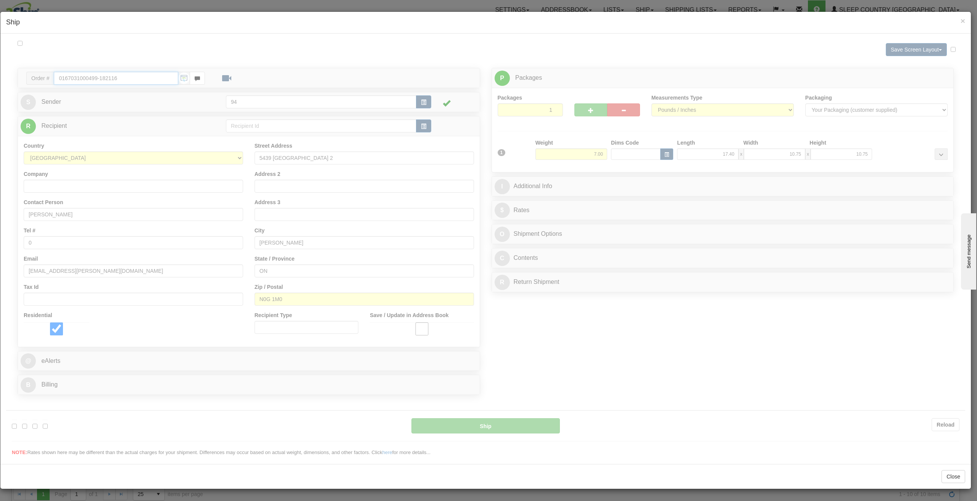
type input "DOM.EP"
type input "17:25"
type input "16:00"
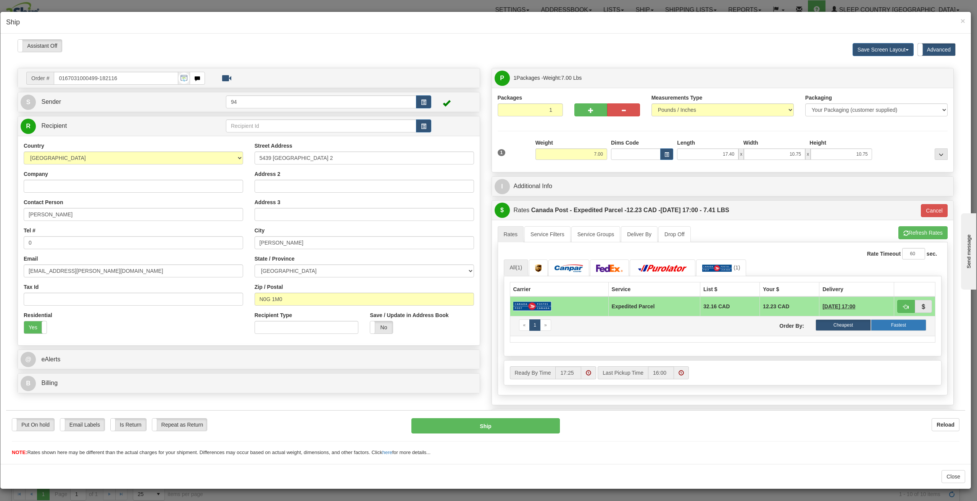
click at [900, 324] on label "Fastest" at bounding box center [898, 324] width 55 height 11
click at [915, 236] on button "Refresh Rates" at bounding box center [923, 232] width 49 height 13
click at [910, 321] on label "Fastest" at bounding box center [898, 324] width 55 height 11
click at [617, 287] on th "Service" at bounding box center [655, 289] width 92 height 15
click at [530, 282] on th "Carrier" at bounding box center [559, 289] width 98 height 15
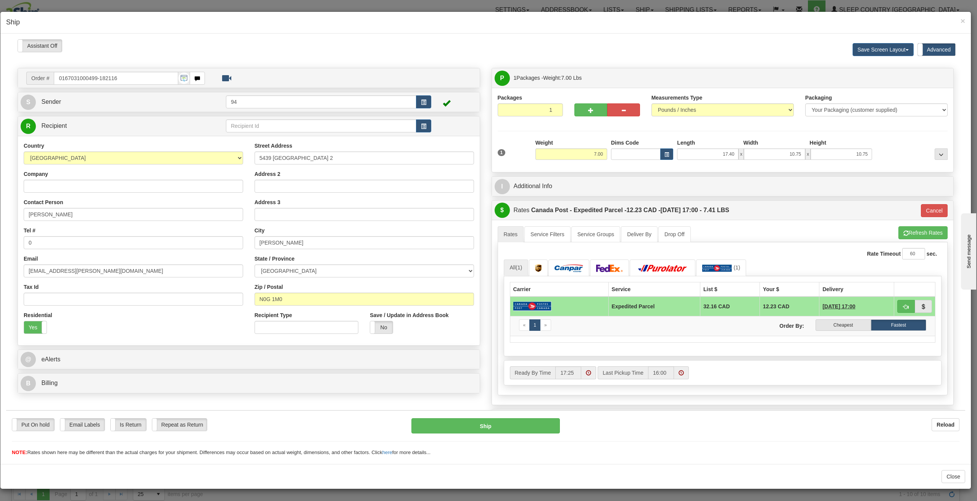
click at [525, 285] on th "Carrier" at bounding box center [559, 289] width 98 height 15
click at [542, 238] on link "Service Filters" at bounding box center [548, 234] width 46 height 16
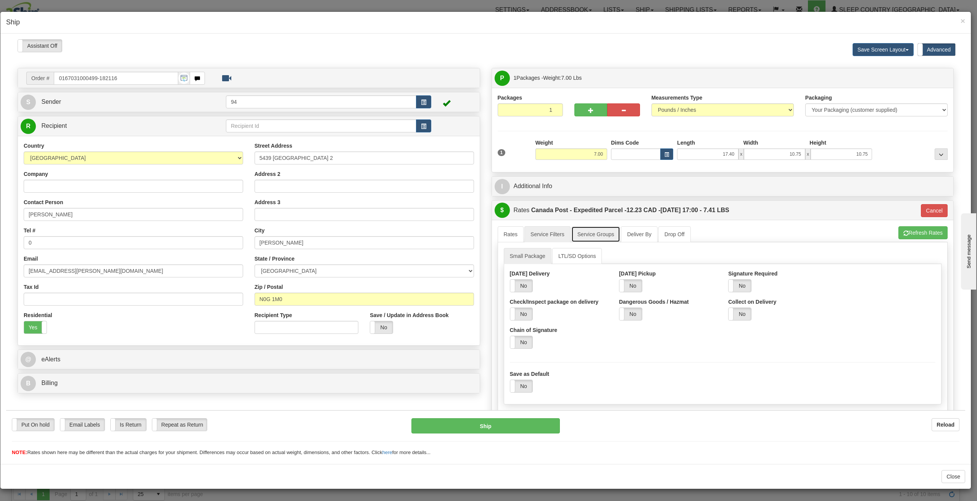
click at [591, 236] on link "Service Groups" at bounding box center [595, 234] width 49 height 16
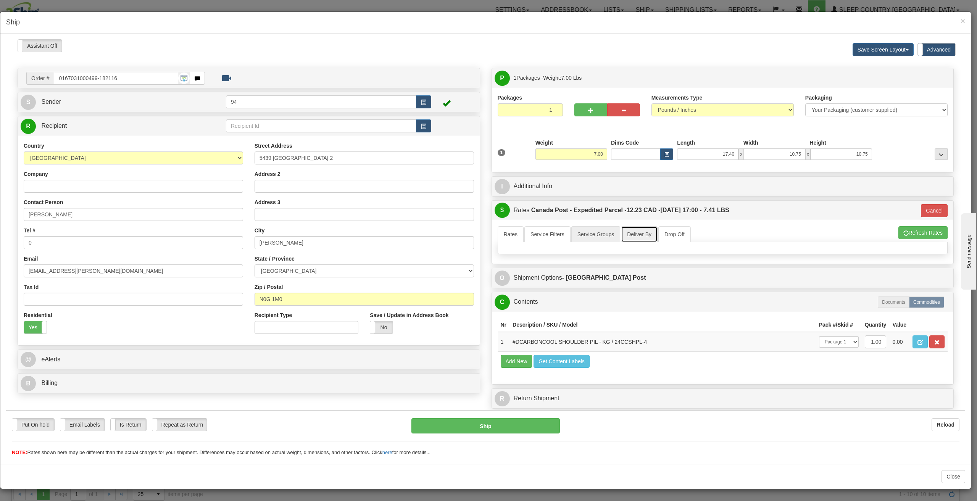
click at [643, 235] on link "Deliver By" at bounding box center [639, 234] width 37 height 16
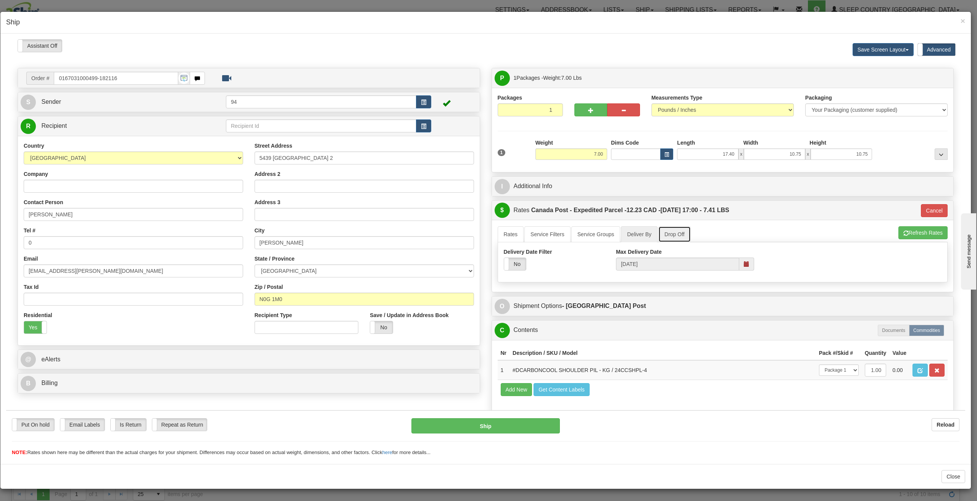
click at [668, 234] on link "Drop Off" at bounding box center [675, 234] width 32 height 16
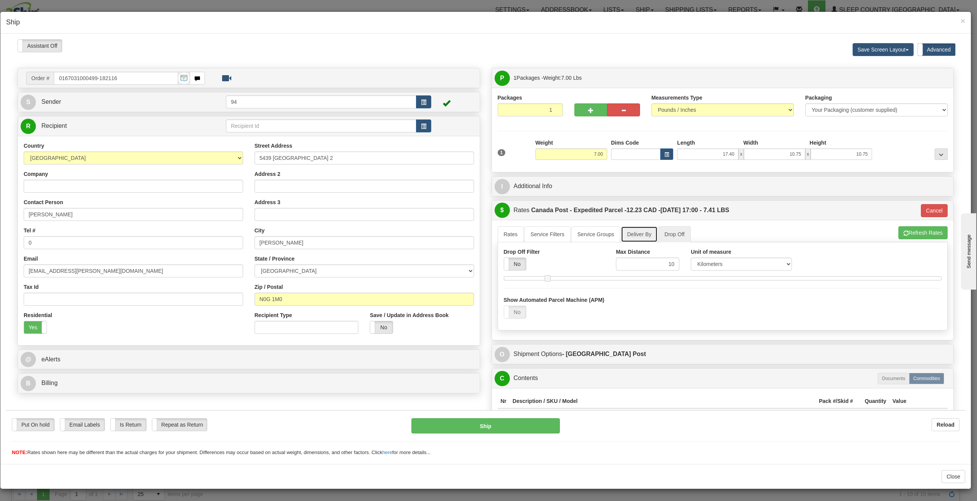
click at [641, 233] on link "Deliver By" at bounding box center [639, 234] width 37 height 16
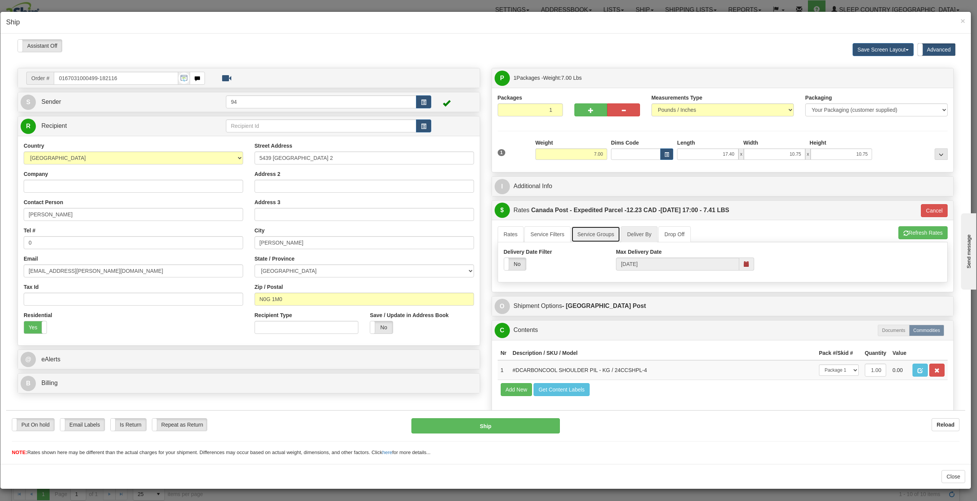
click at [601, 231] on link "Service Groups" at bounding box center [595, 234] width 49 height 16
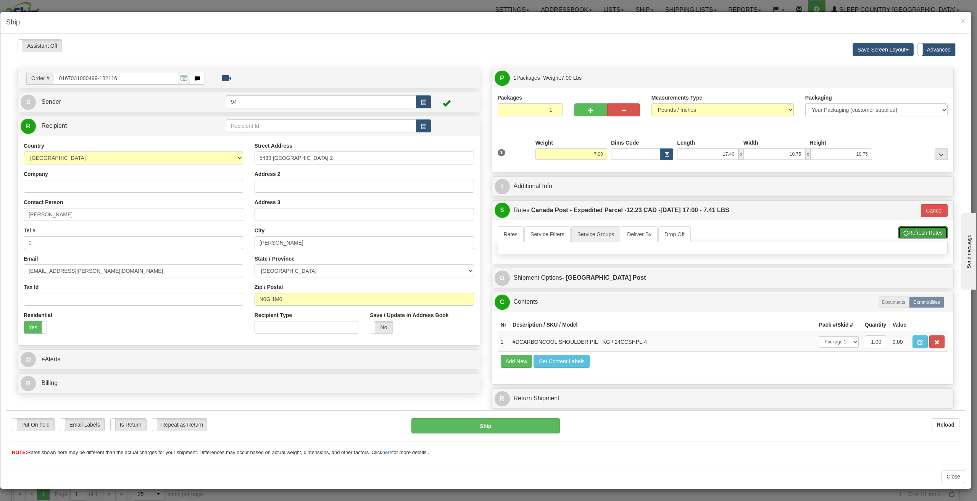
click at [924, 234] on button "Refresh Rates" at bounding box center [923, 232] width 49 height 13
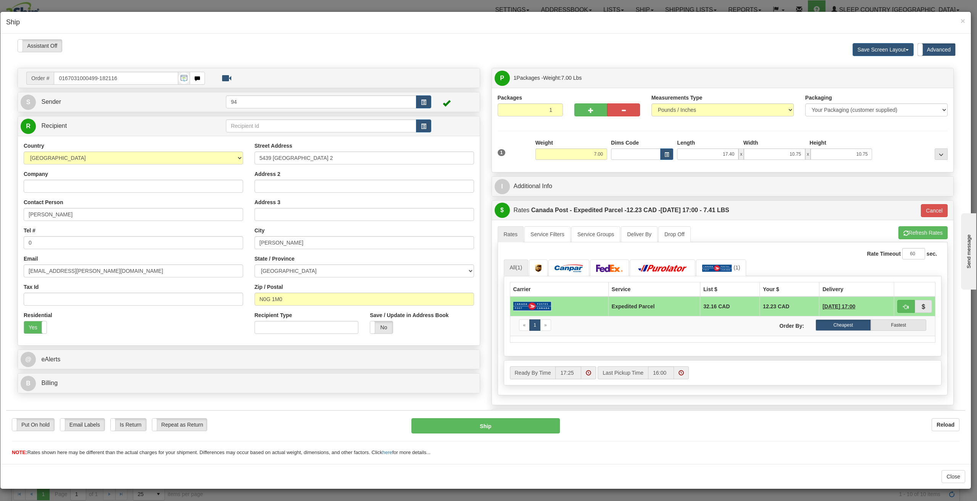
click at [537, 301] on img at bounding box center [532, 306] width 38 height 10
drag, startPoint x: 537, startPoint y: 300, endPoint x: 558, endPoint y: 284, distance: 26.7
click at [558, 284] on th "Carrier" at bounding box center [559, 289] width 98 height 15
click at [564, 265] on img at bounding box center [569, 268] width 29 height 8
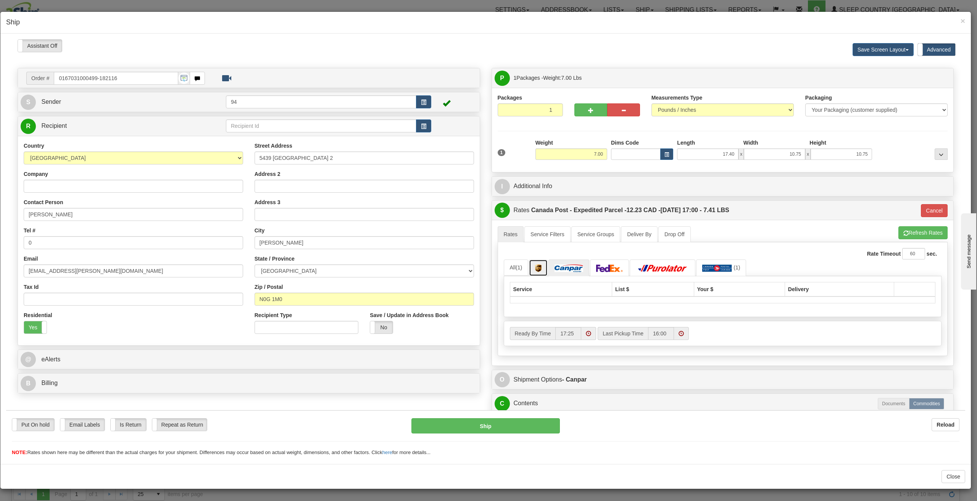
click at [542, 269] on link at bounding box center [538, 267] width 19 height 16
click at [569, 270] on img at bounding box center [569, 268] width 29 height 8
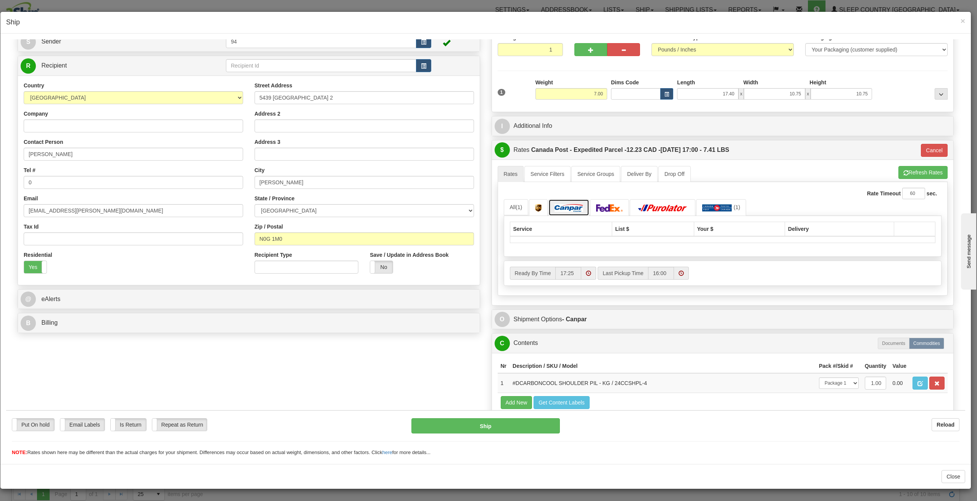
scroll to position [17, 0]
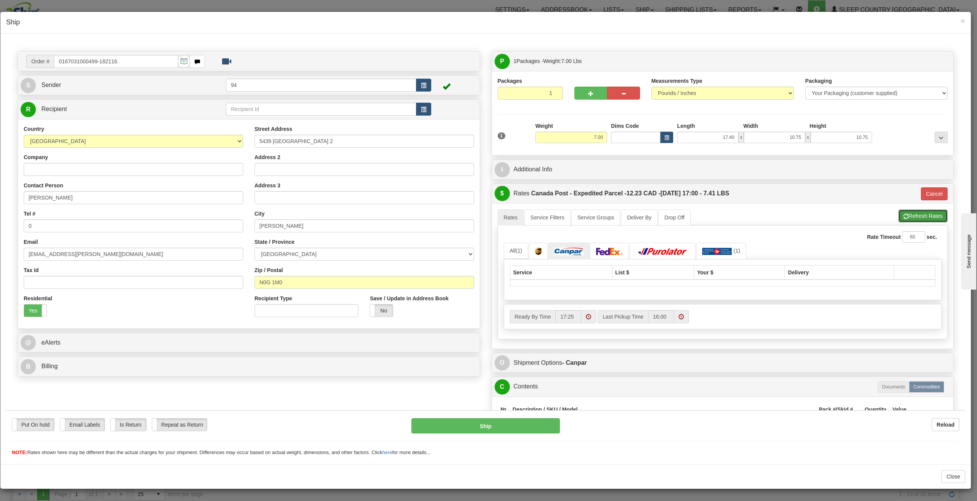
click at [908, 216] on button "Refresh Rates" at bounding box center [923, 215] width 49 height 13
type input "DOM.EP"
click at [574, 247] on img at bounding box center [569, 251] width 29 height 8
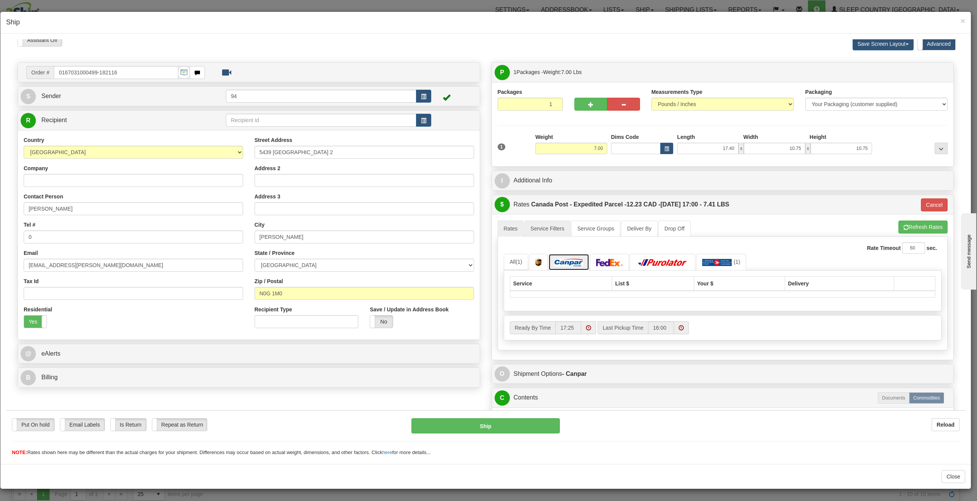
scroll to position [0, 0]
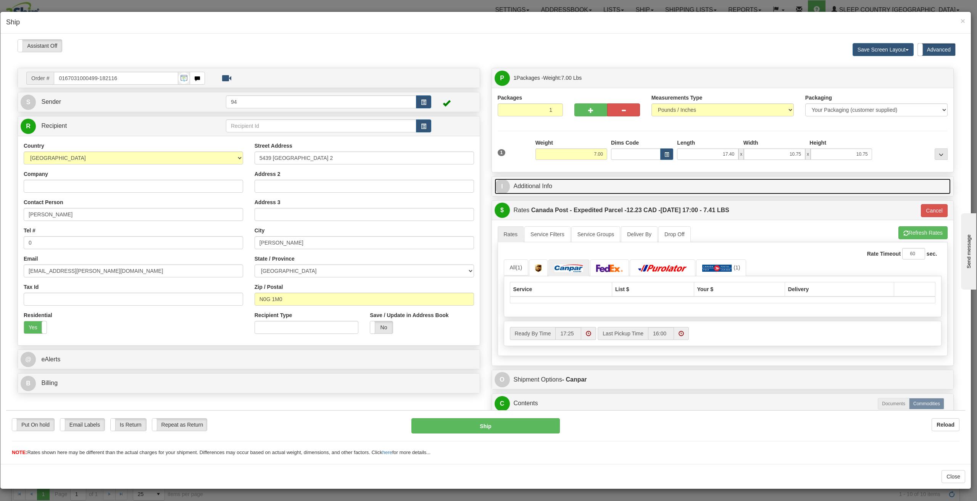
click at [549, 184] on link "I Additional Info" at bounding box center [723, 186] width 457 height 16
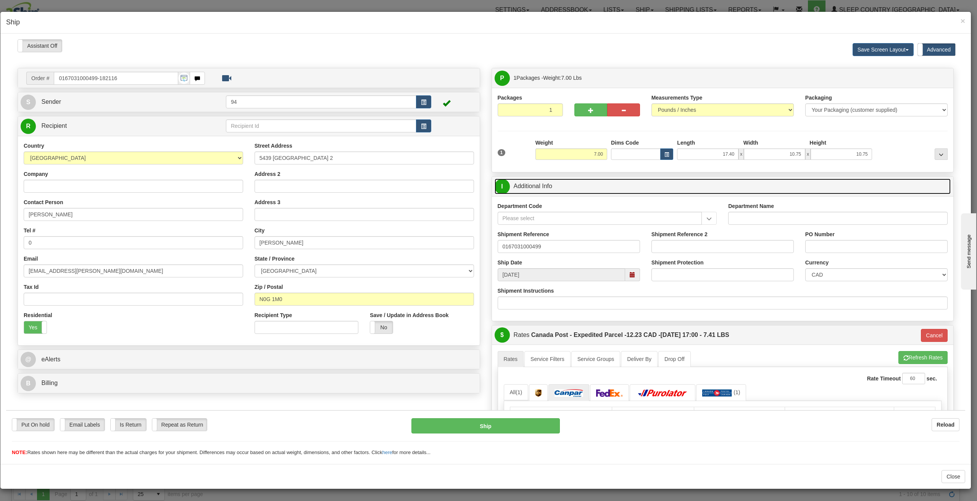
click at [549, 184] on link "I Additional Info" at bounding box center [723, 186] width 457 height 16
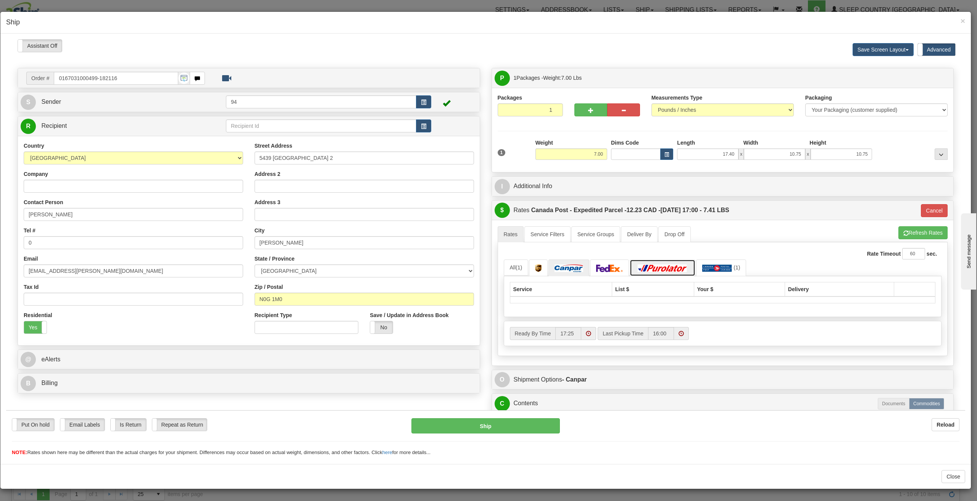
click at [669, 264] on img at bounding box center [662, 268] width 53 height 8
click at [717, 270] on img at bounding box center [717, 268] width 30 height 8
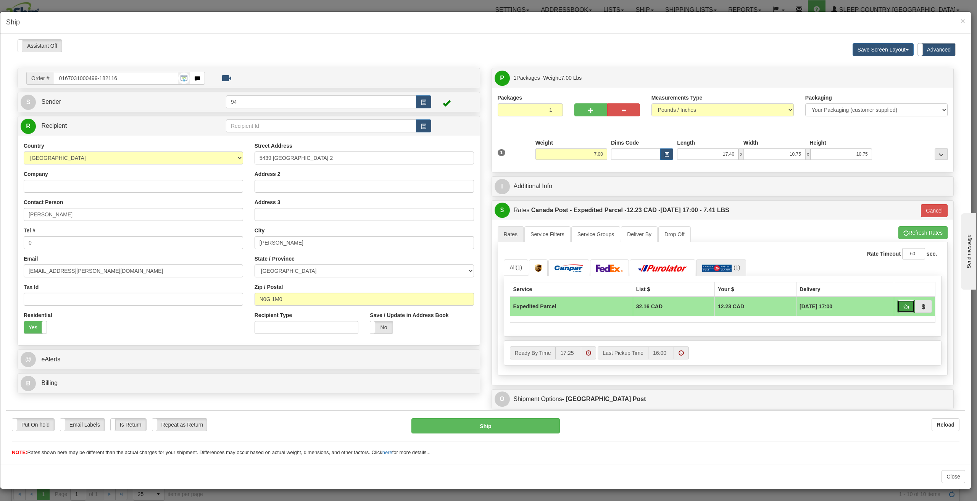
click at [905, 305] on button "button" at bounding box center [907, 306] width 18 height 13
click at [921, 304] on span "button" at bounding box center [923, 306] width 5 height 5
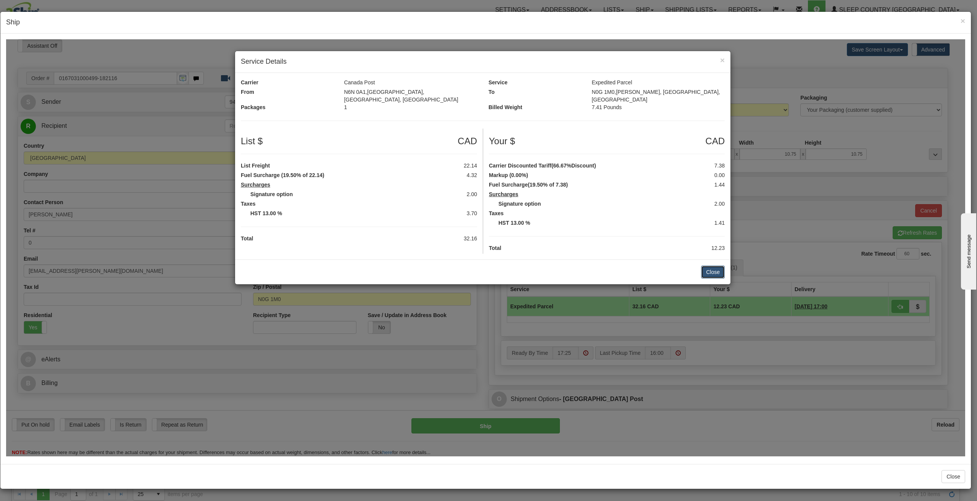
click at [722, 266] on button "Close" at bounding box center [713, 271] width 24 height 13
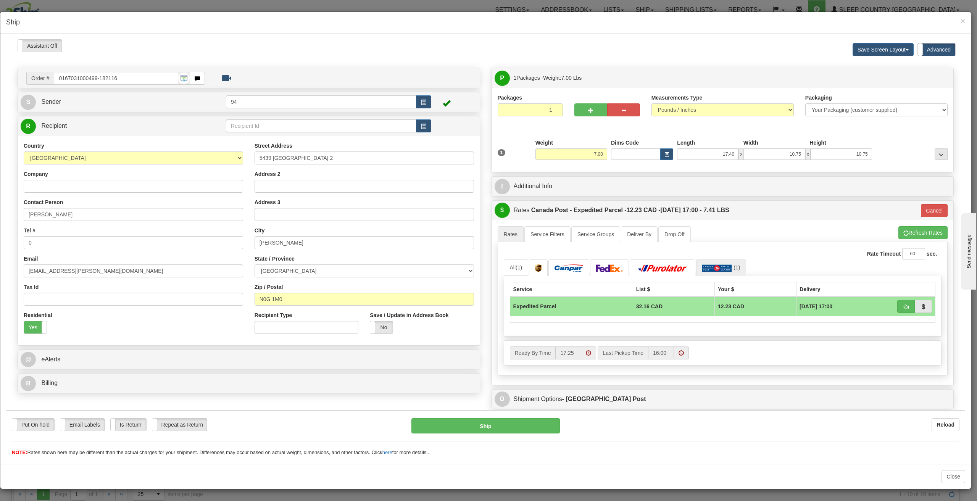
click at [928, 44] on label "Advanced" at bounding box center [936, 49] width 37 height 12
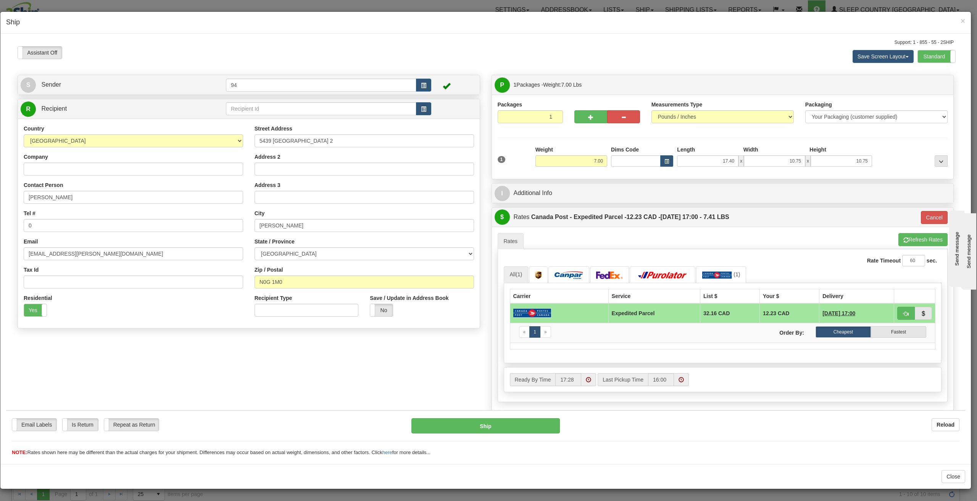
scroll to position [38, 0]
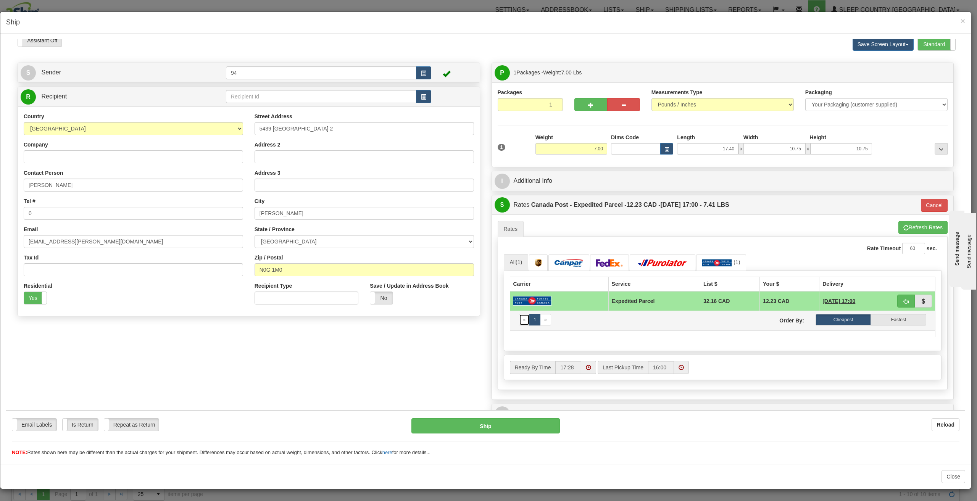
click at [522, 321] on link "«" at bounding box center [524, 319] width 11 height 11
click at [530, 316] on link "1" at bounding box center [535, 319] width 11 height 11
click at [523, 320] on link "«" at bounding box center [524, 319] width 11 height 11
click at [896, 318] on label "Fastest" at bounding box center [898, 319] width 55 height 11
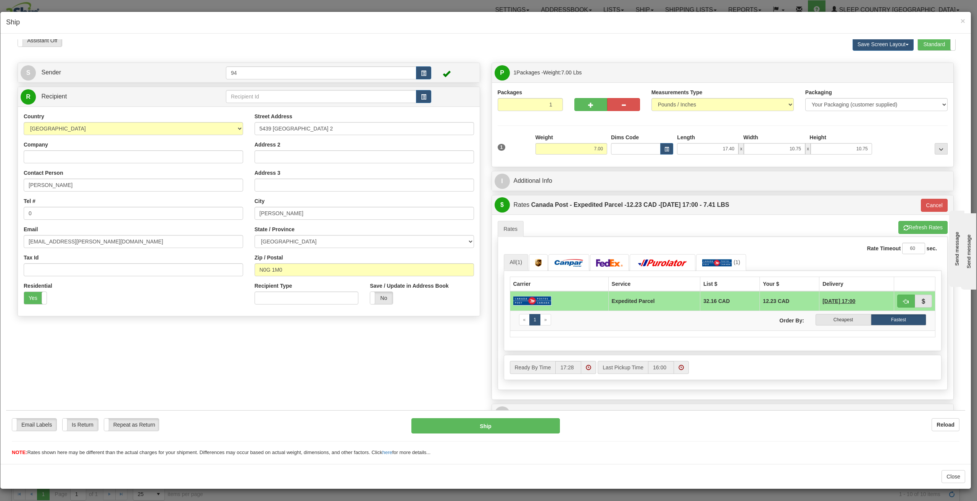
click at [896, 318] on label "Fastest" at bounding box center [898, 319] width 55 height 11
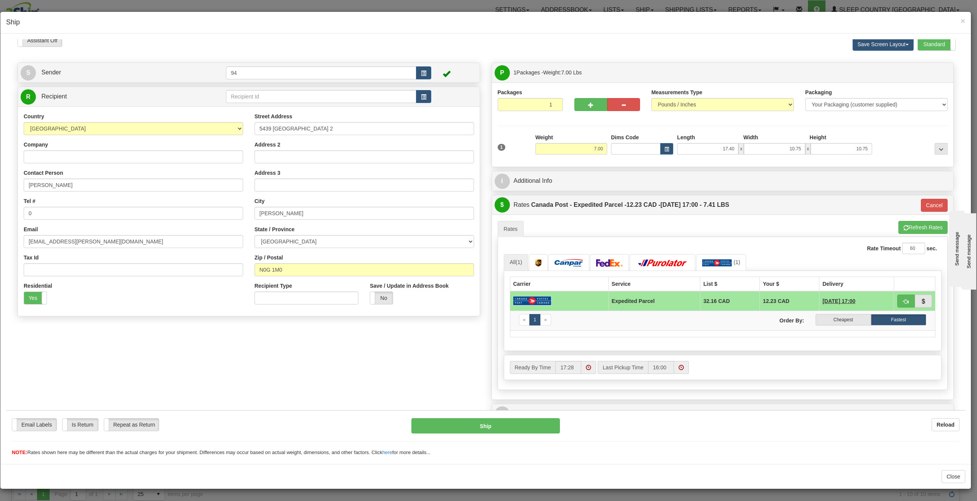
click at [896, 318] on label "Fastest" at bounding box center [898, 319] width 55 height 11
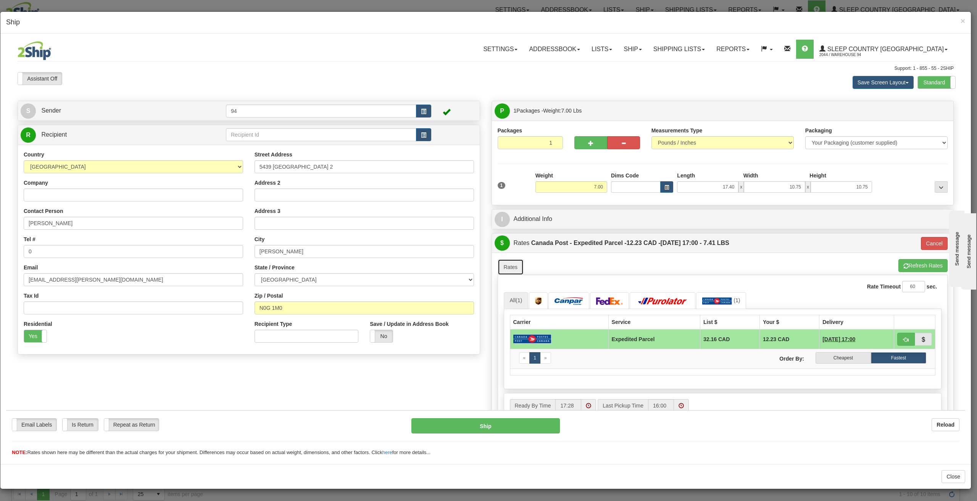
click at [507, 262] on link "Rates" at bounding box center [511, 267] width 26 height 16
click at [509, 262] on link "Rates" at bounding box center [511, 267] width 26 height 16
click at [937, 243] on button "Cancel" at bounding box center [934, 243] width 27 height 13
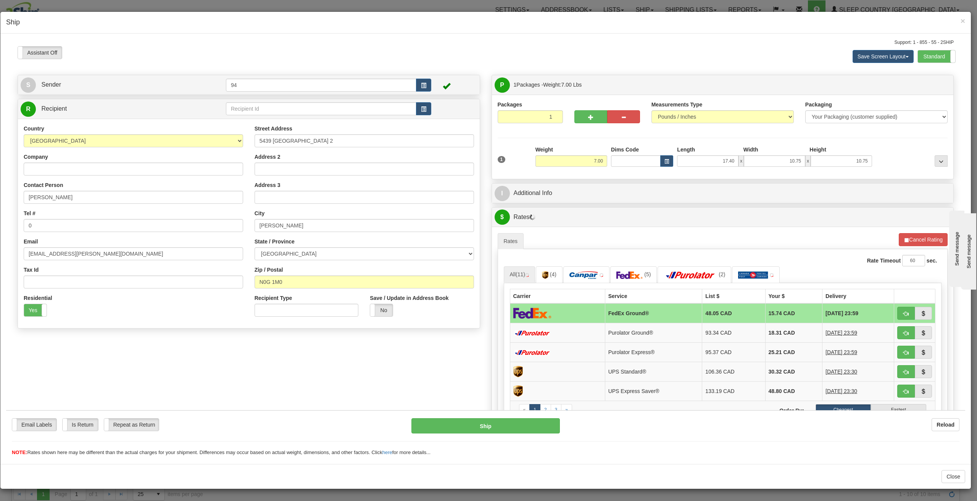
scroll to position [38, 0]
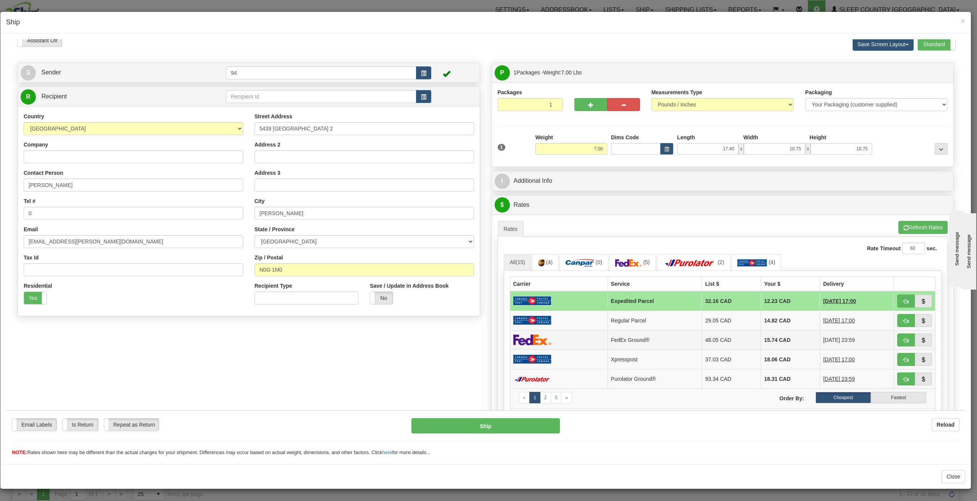
click at [763, 338] on td "15.74 CAD" at bounding box center [790, 339] width 59 height 19
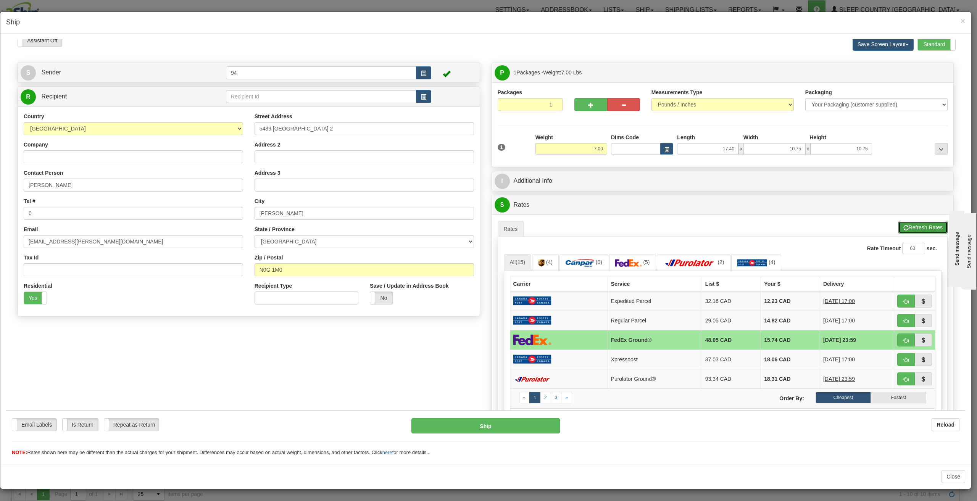
click at [917, 229] on button "Refresh Rates" at bounding box center [923, 227] width 49 height 13
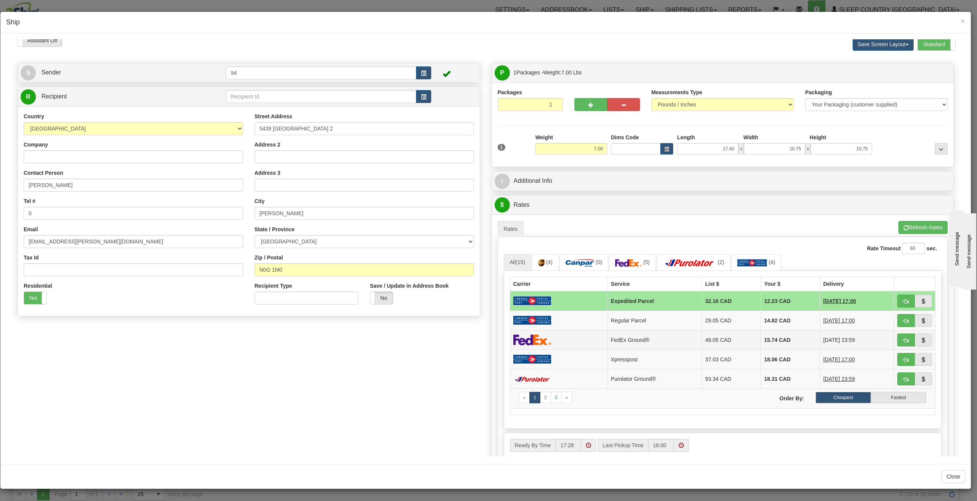
click at [630, 337] on td "FedEx Ground®" at bounding box center [655, 339] width 94 height 19
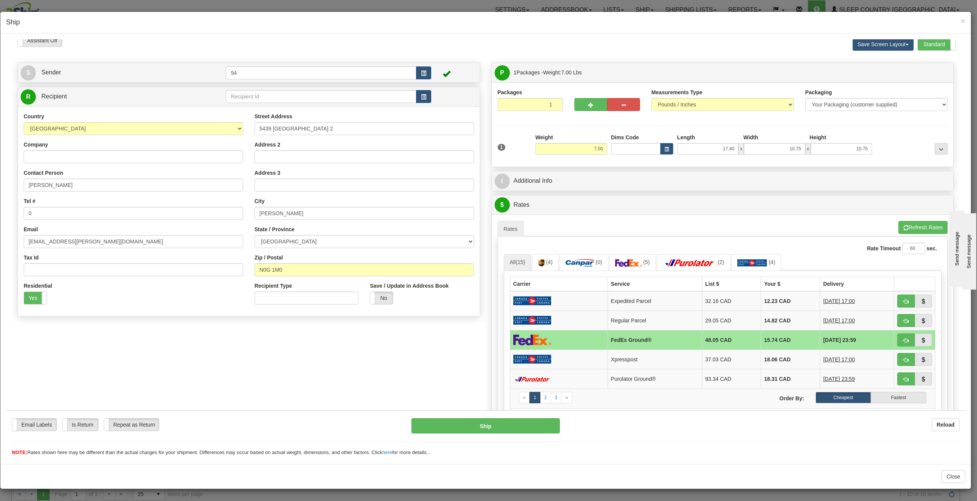
click at [630, 337] on td "FedEx Ground®" at bounding box center [655, 339] width 94 height 19
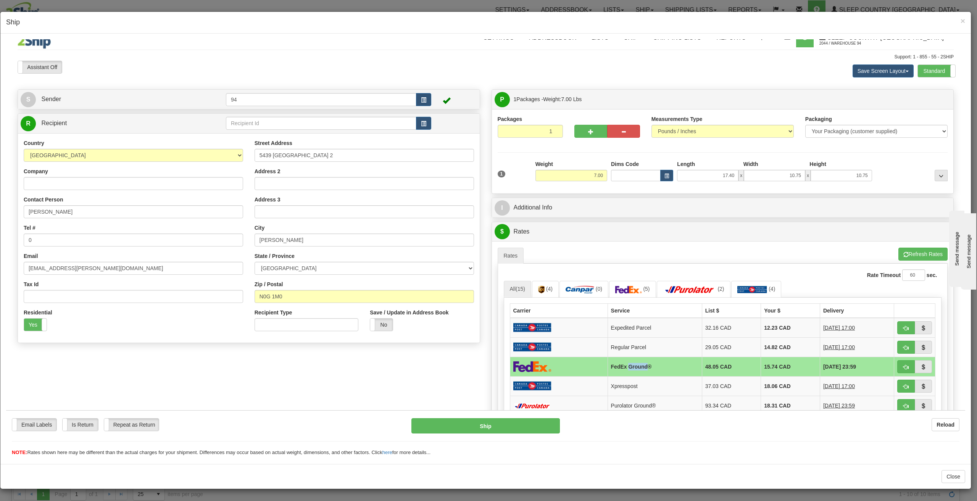
scroll to position [0, 0]
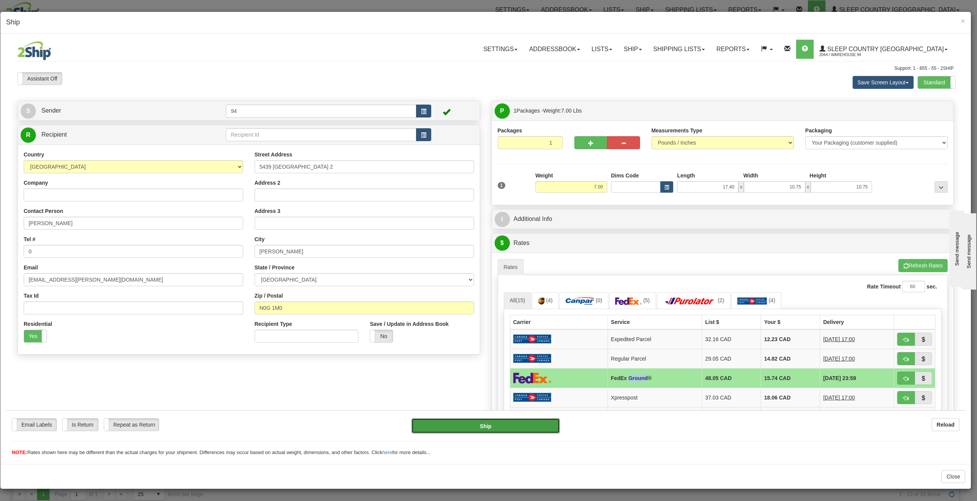
click at [491, 428] on button "Ship" at bounding box center [486, 425] width 149 height 15
type input "92"
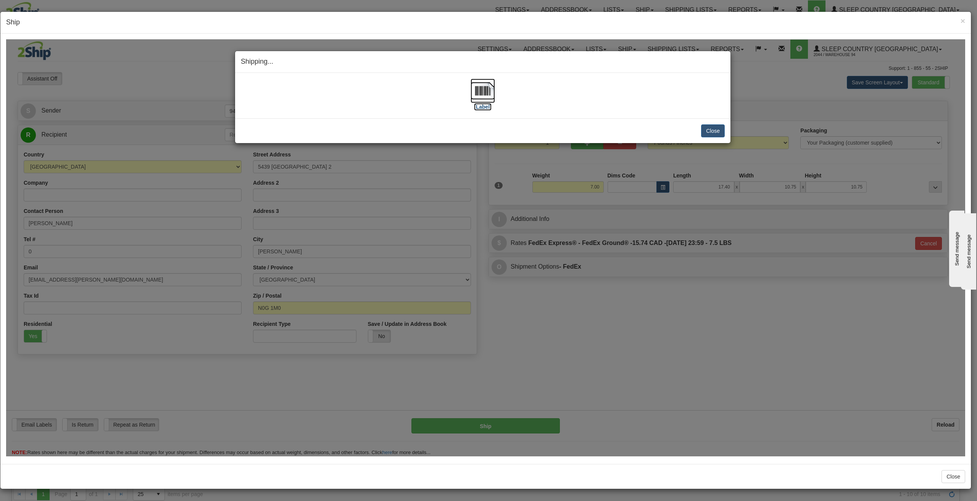
click at [486, 108] on label "[Label]" at bounding box center [483, 107] width 18 height 8
click at [706, 132] on button "Close" at bounding box center [713, 130] width 24 height 13
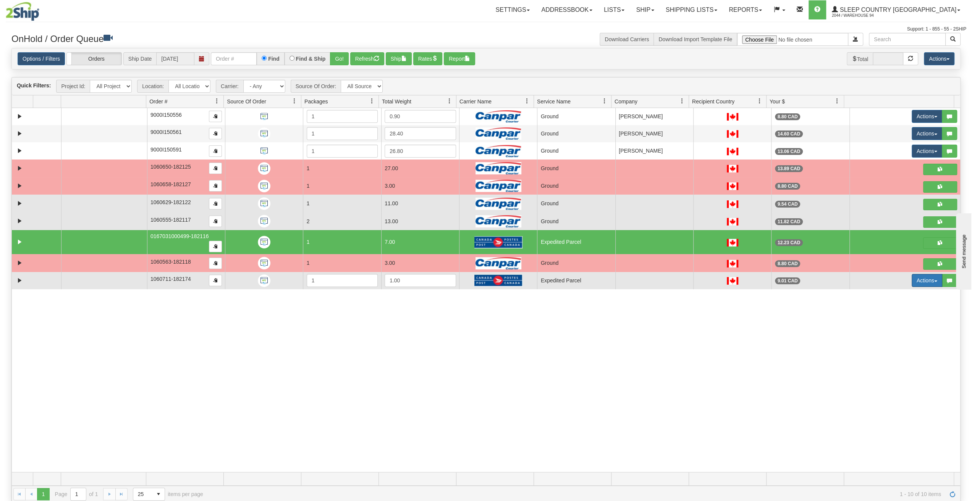
click at [916, 274] on button "Actions" at bounding box center [926, 280] width 31 height 13
click at [897, 290] on link "Open" at bounding box center [908, 295] width 66 height 10
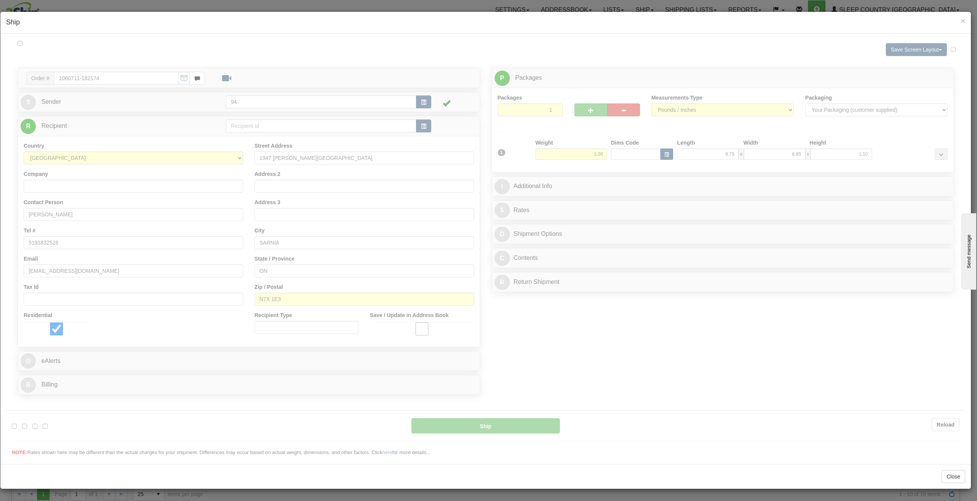
type input "DOM.EP"
type input "17:29"
type input "16:00"
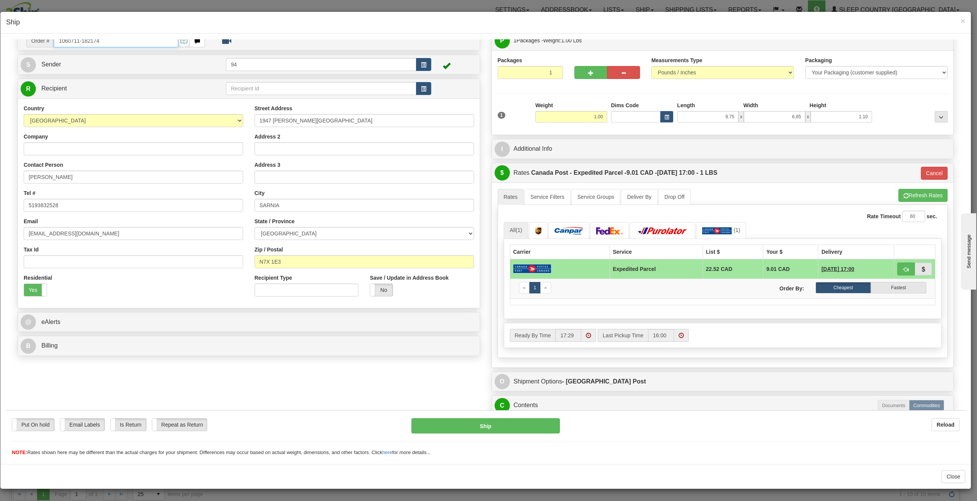
scroll to position [38, 0]
click at [925, 168] on button "Cancel" at bounding box center [934, 172] width 27 height 13
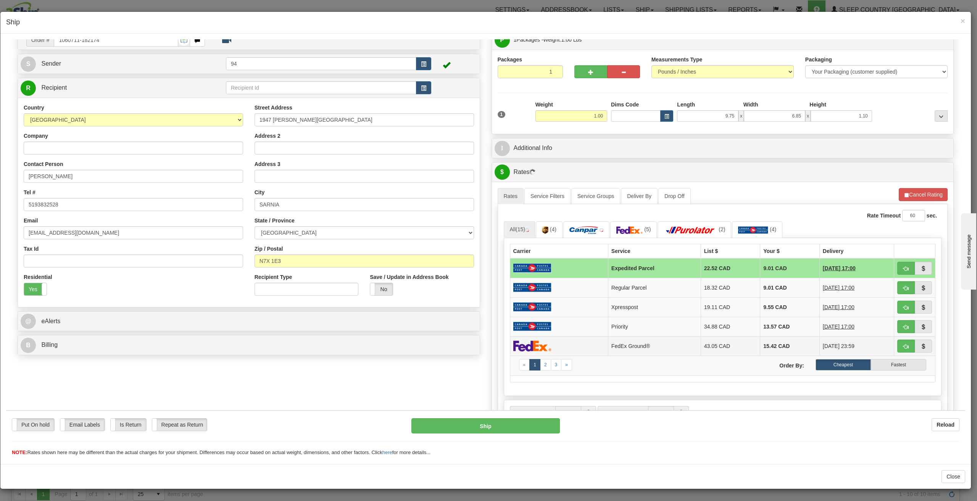
click at [789, 340] on td "15.42 CAD" at bounding box center [790, 345] width 60 height 19
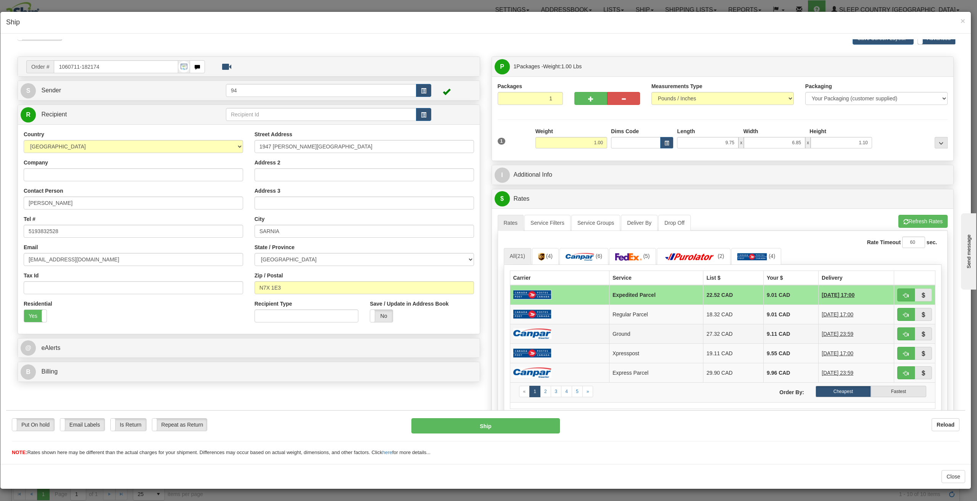
scroll to position [0, 0]
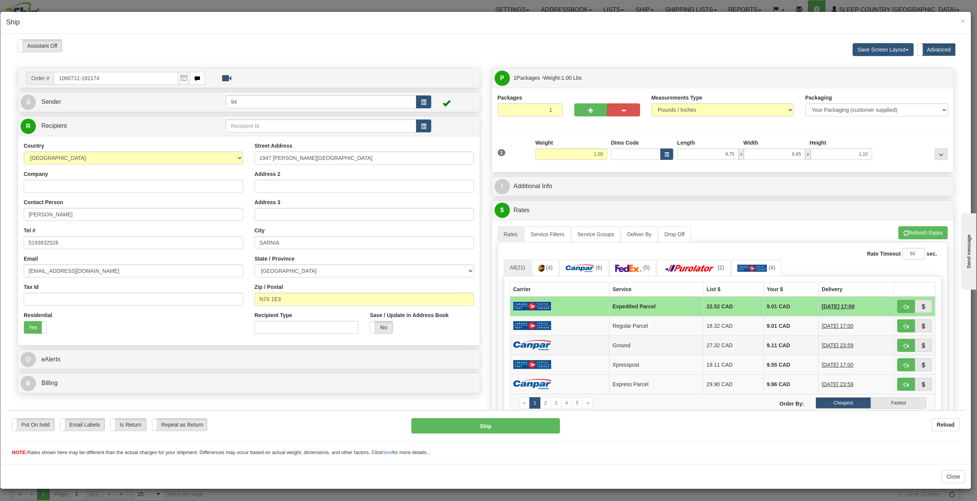
click at [626, 339] on td "Ground" at bounding box center [656, 344] width 94 height 19
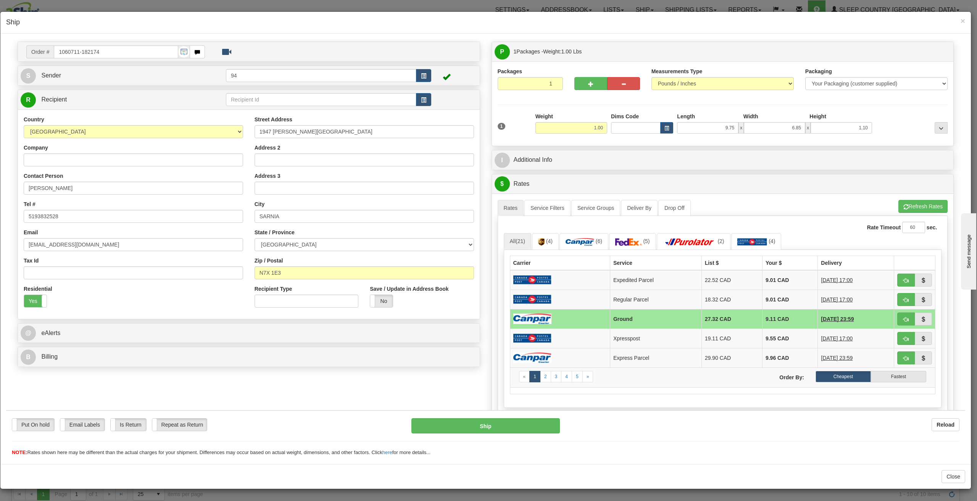
scroll to position [38, 0]
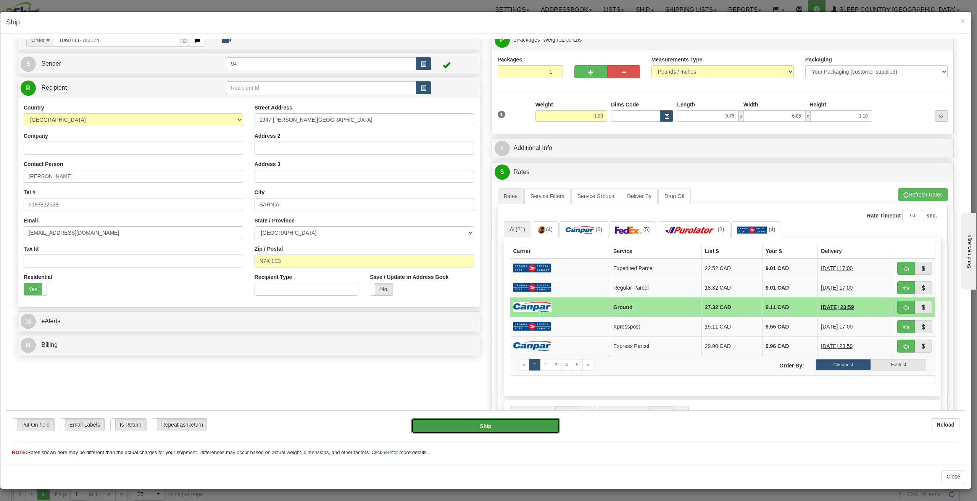
click at [529, 425] on button "Ship" at bounding box center [486, 425] width 149 height 15
type input "1"
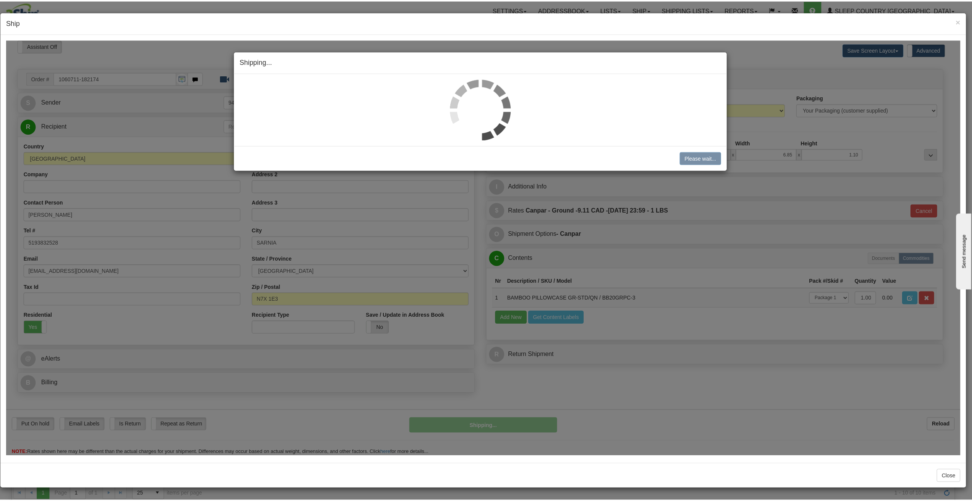
scroll to position [0, 0]
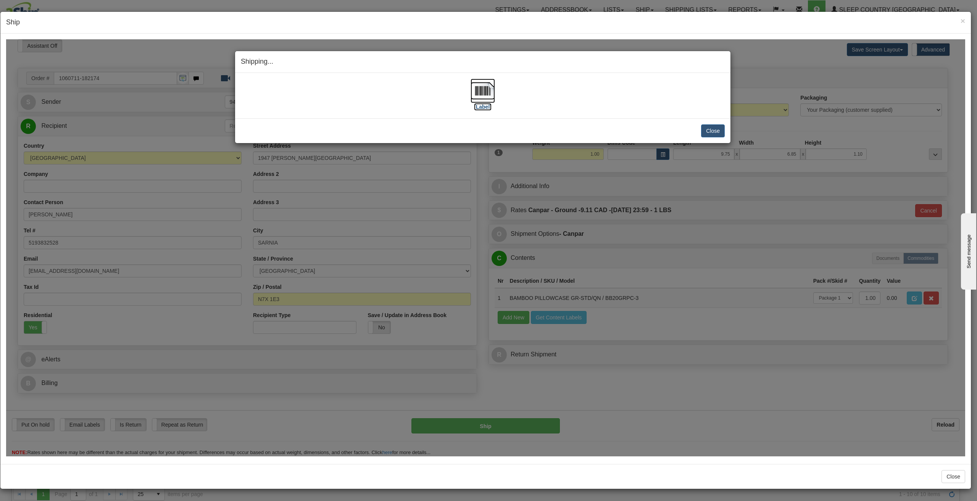
click at [476, 104] on label "[Label]" at bounding box center [483, 107] width 18 height 8
click at [713, 133] on button "Close" at bounding box center [713, 130] width 24 height 13
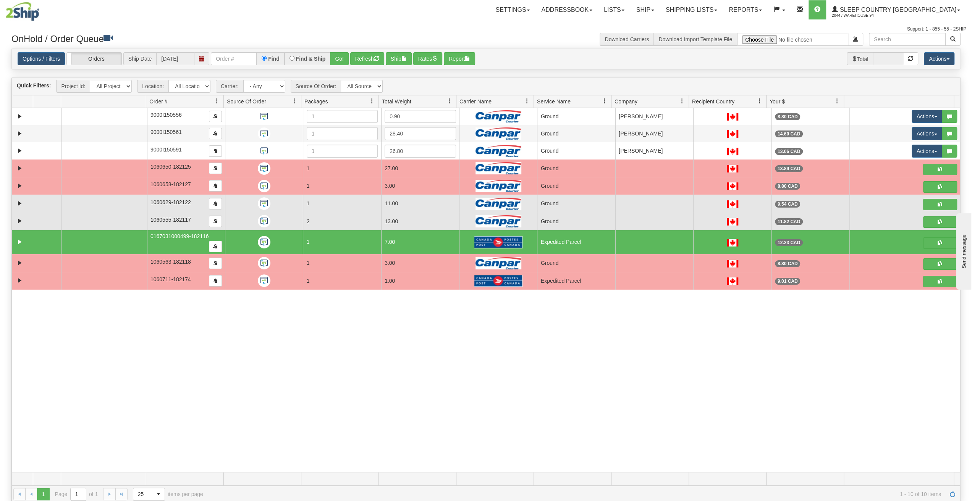
click at [586, 334] on div "31721427 94 91367103 91367234 9000I150556 1 0.90 Ground Shipping department Sle…" at bounding box center [486, 290] width 948 height 364
